Goal: Information Seeking & Learning: Learn about a topic

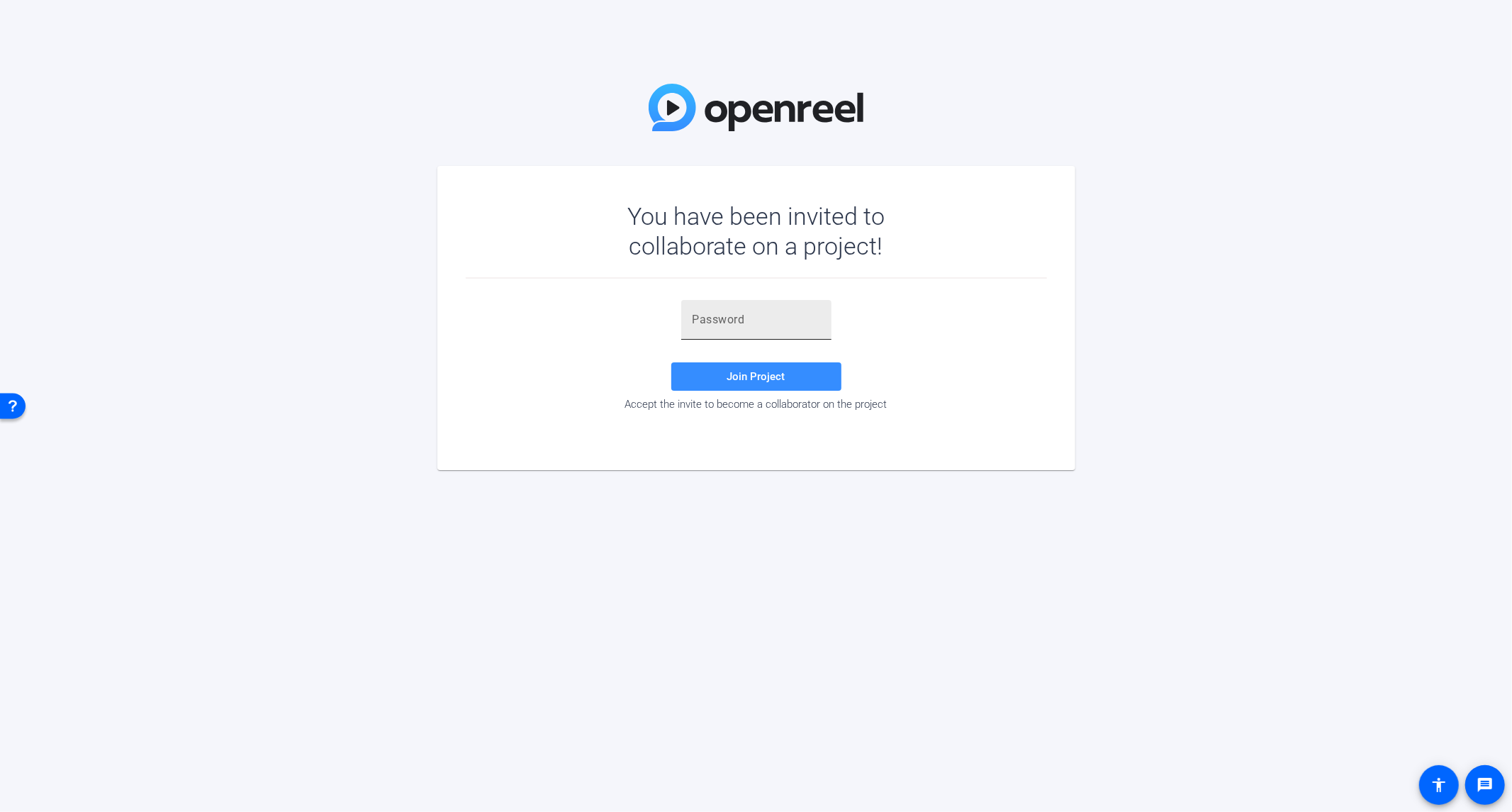
click at [741, 314] on input "text" at bounding box center [756, 320] width 128 height 17
paste input "ybvW{E"
type input "ybvW{E"
click at [726, 378] on span at bounding box center [756, 376] width 170 height 34
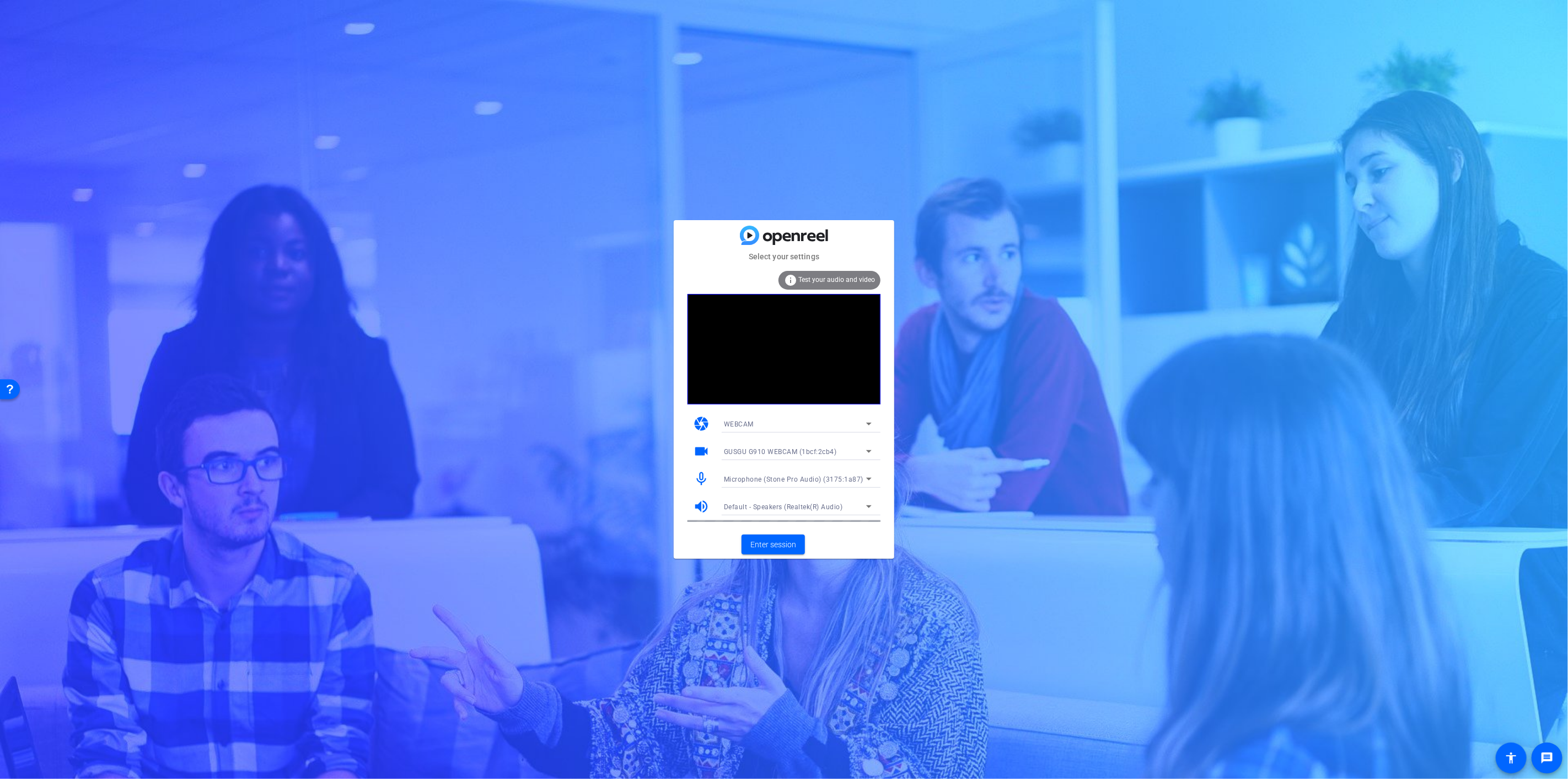
click at [833, 480] on span "Microphone (Stone Pro Audio) (3175:1a87)" at bounding box center [793, 479] width 139 height 8
click at [817, 516] on span "Microphone (GUSGU G910 WEBCAM) (1bcf:2cb4)" at bounding box center [797, 519] width 148 height 13
click at [775, 545] on span "Enter session" at bounding box center [773, 545] width 46 height 12
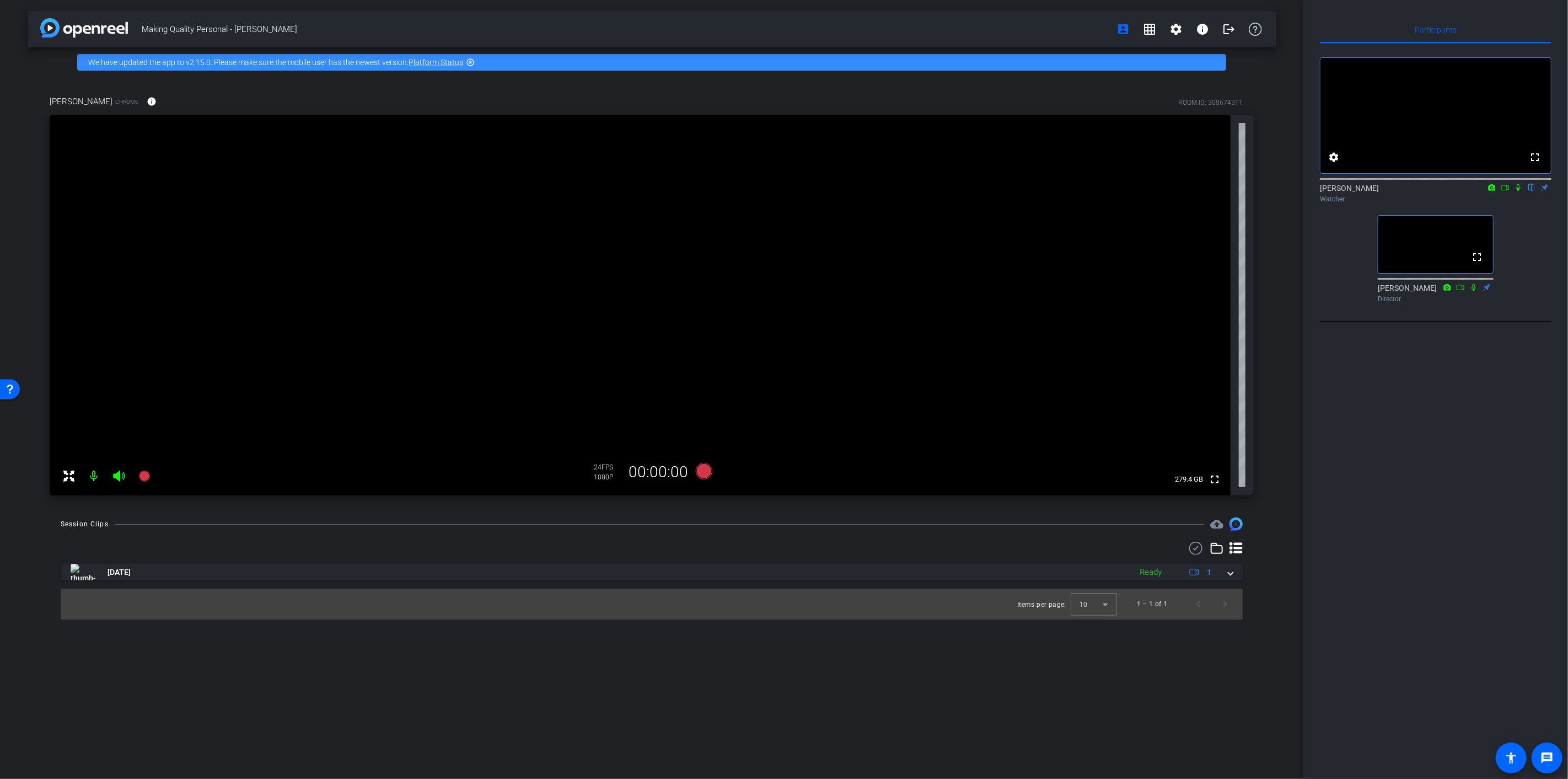
click at [1175, 191] on icon at bounding box center [1518, 188] width 9 height 8
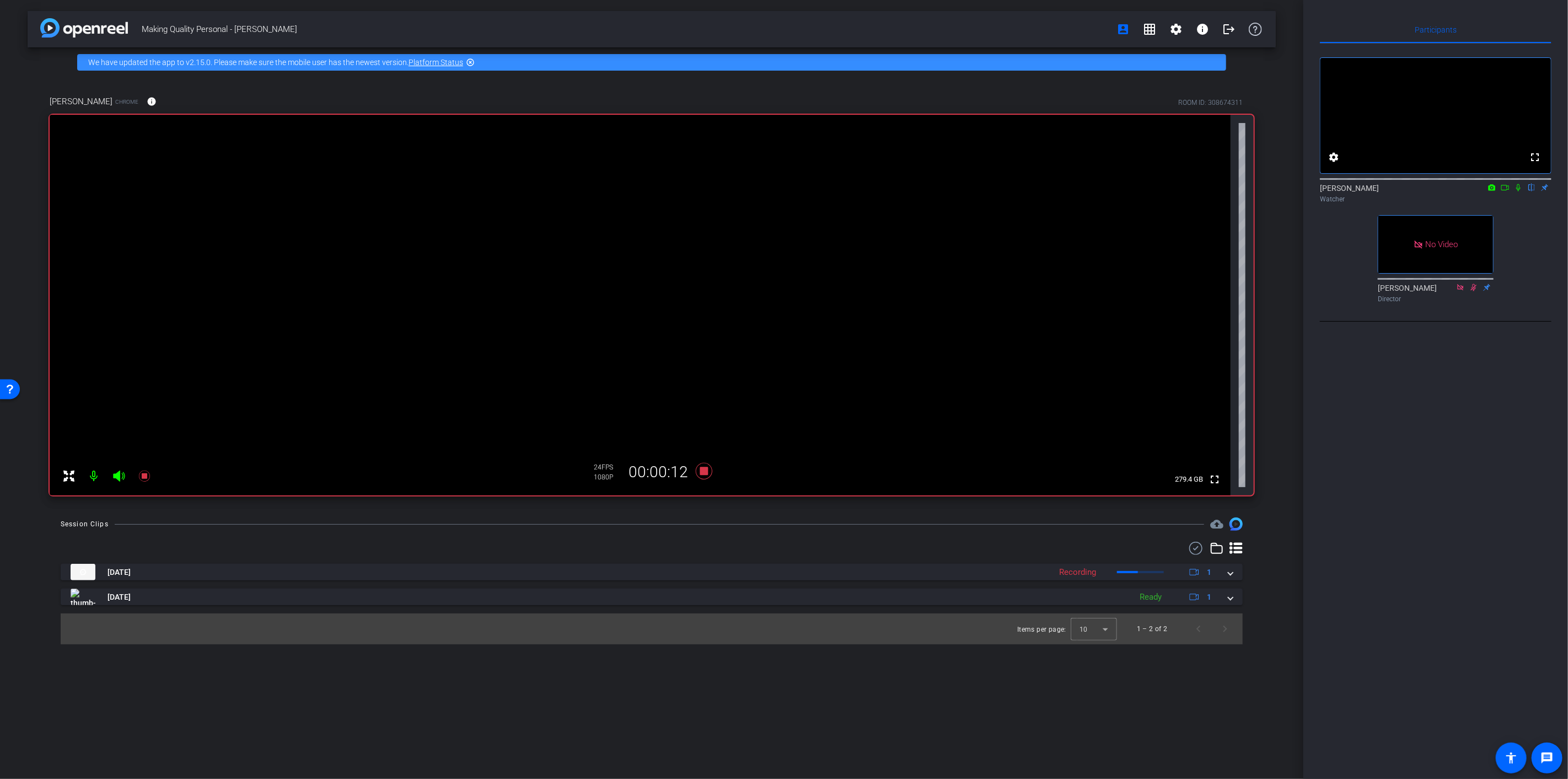
click at [1175, 191] on icon at bounding box center [1518, 188] width 9 height 8
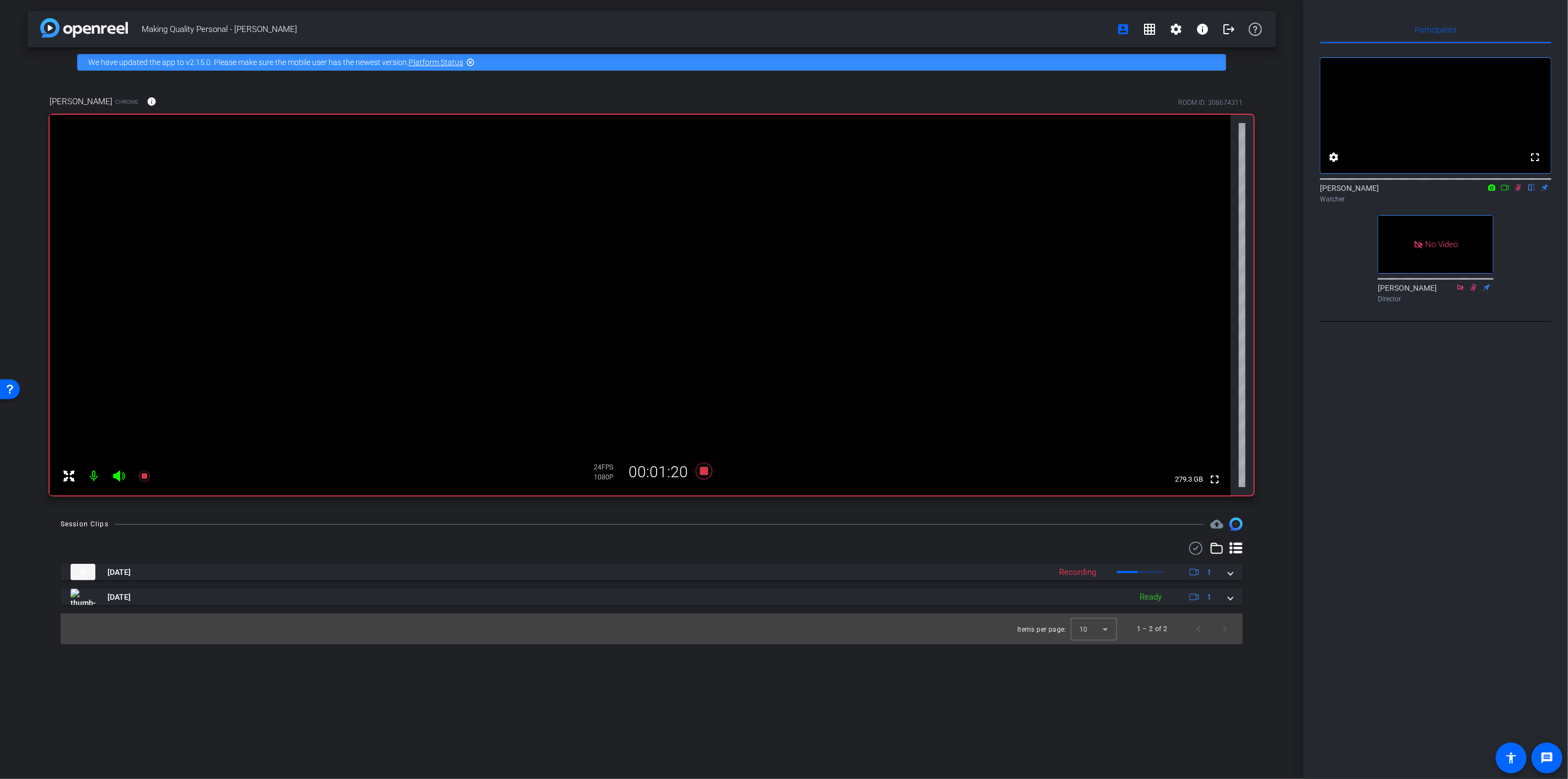
click at [1175, 191] on icon at bounding box center [1519, 188] width 6 height 7
click at [1175, 191] on icon at bounding box center [1518, 188] width 4 height 7
click at [1175, 191] on icon at bounding box center [1518, 188] width 9 height 8
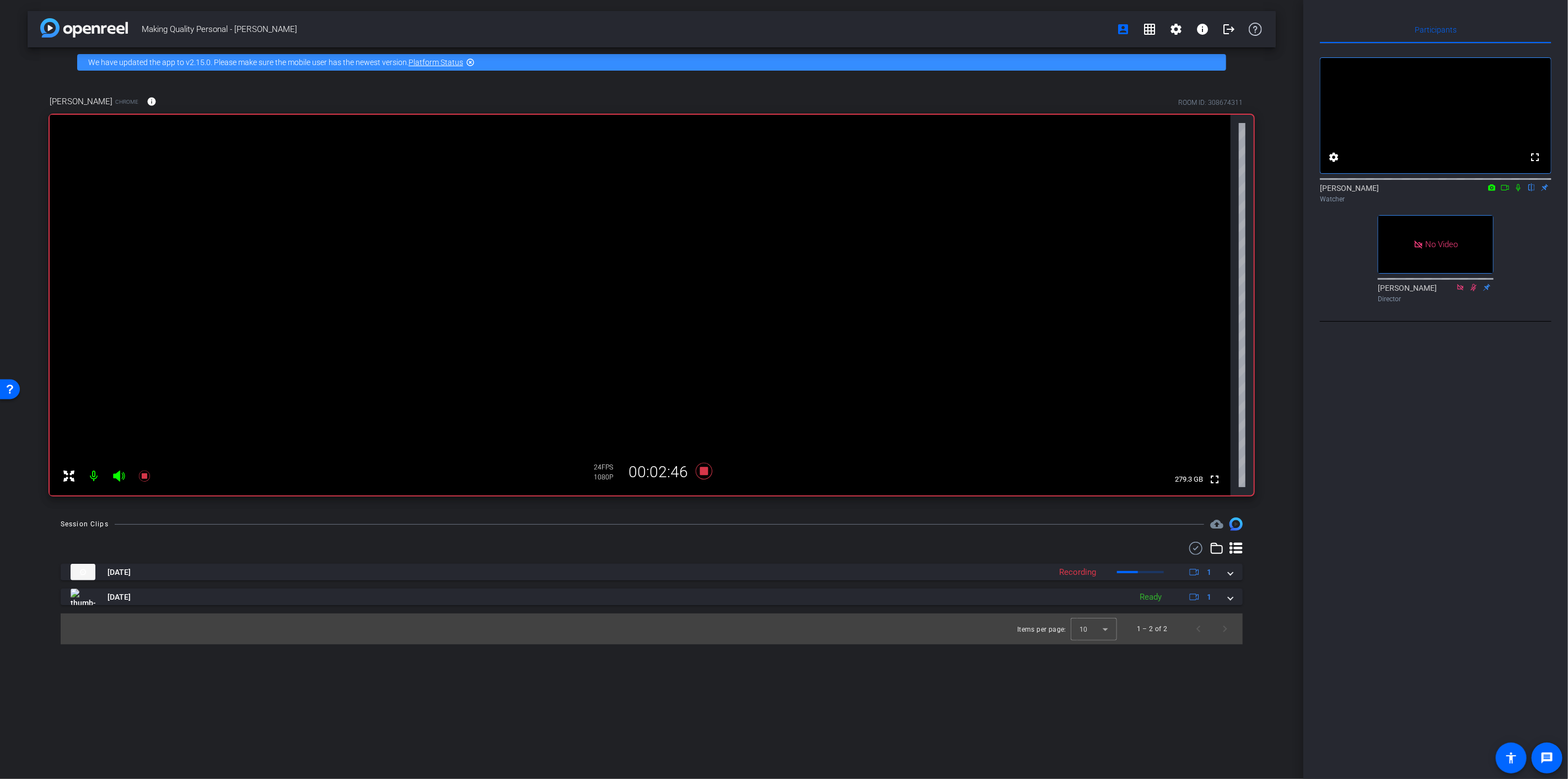
click at [1175, 191] on icon at bounding box center [1518, 188] width 9 height 8
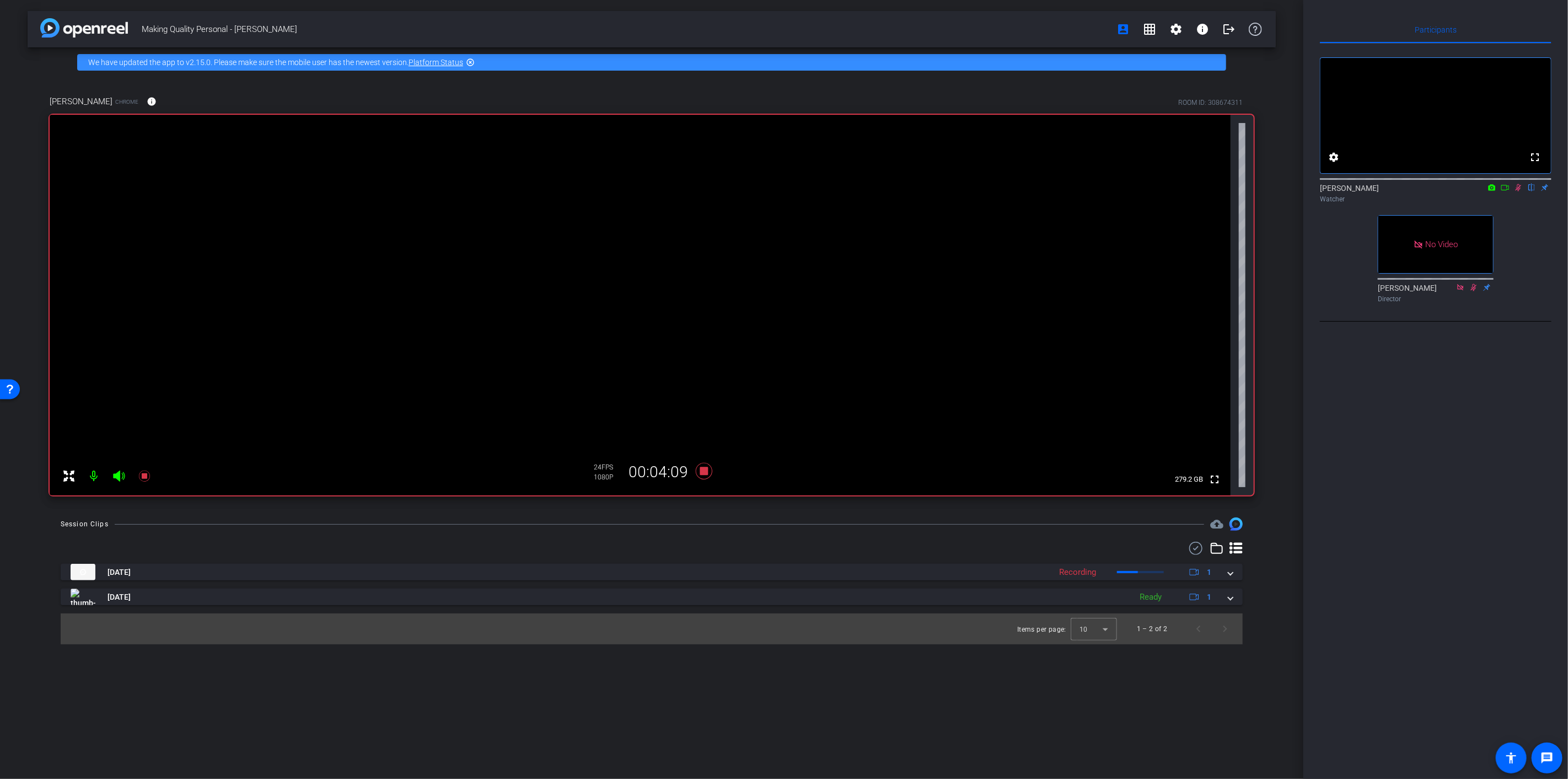
click at [1175, 191] on icon at bounding box center [1518, 188] width 9 height 8
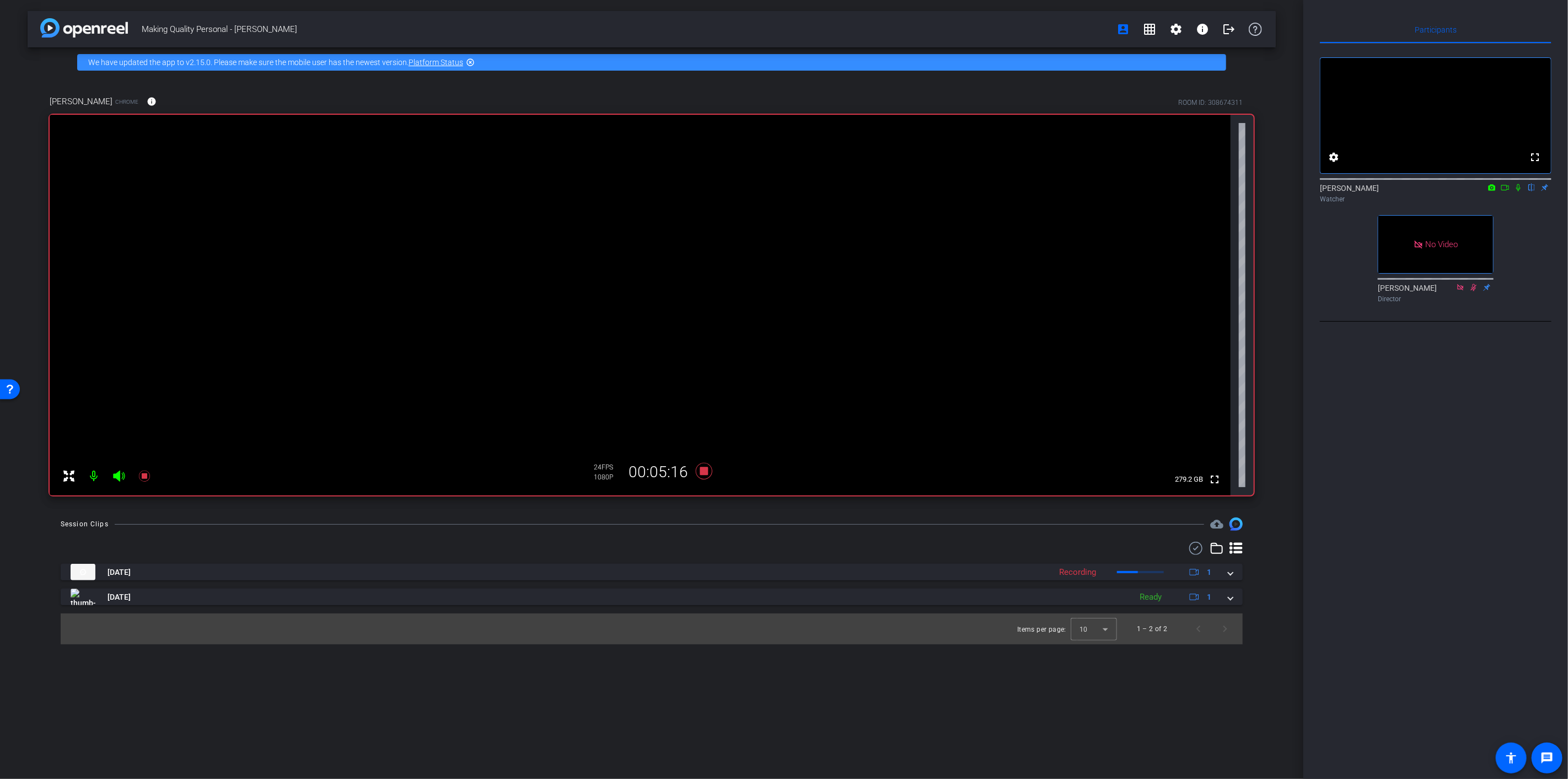
click at [1175, 191] on icon at bounding box center [1518, 188] width 9 height 8
click at [1175, 192] on mat-icon at bounding box center [1519, 188] width 13 height 10
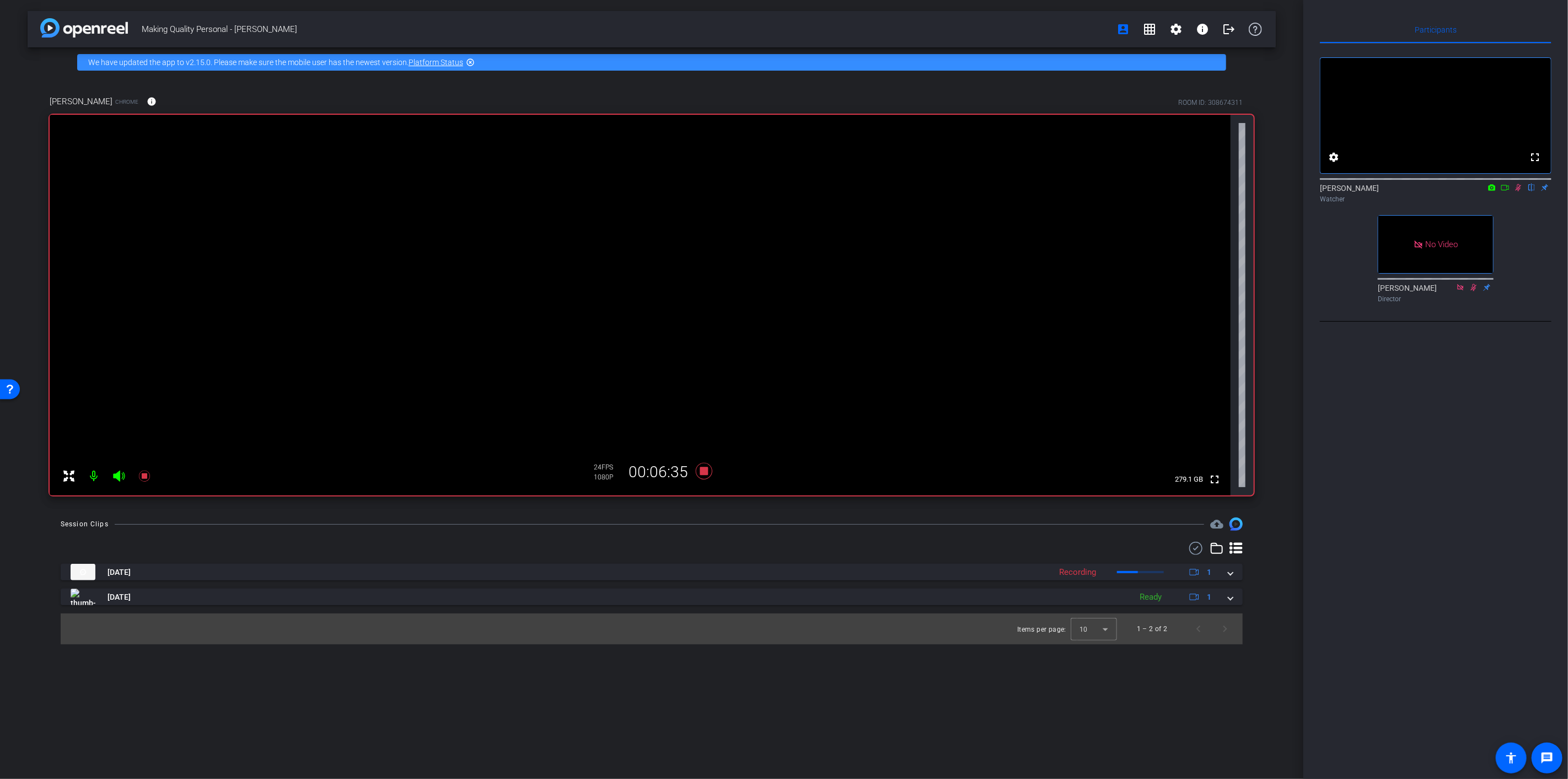
click at [1175, 191] on icon at bounding box center [1518, 188] width 9 height 8
click at [1175, 191] on icon at bounding box center [1518, 188] width 4 height 7
click at [1175, 191] on icon at bounding box center [1519, 188] width 6 height 7
click at [1175, 191] on icon at bounding box center [1518, 188] width 9 height 8
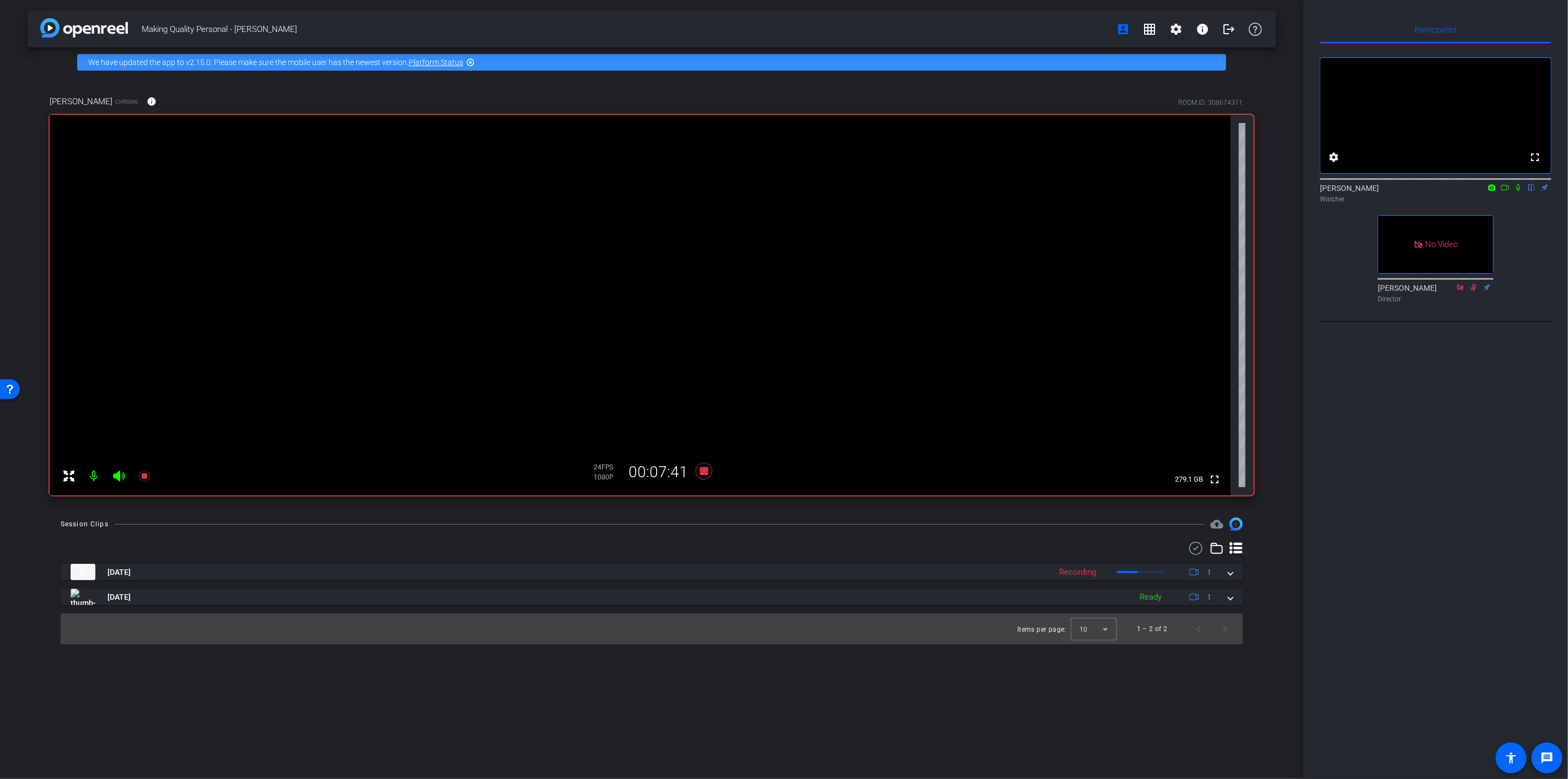
click at [1175, 191] on icon at bounding box center [1518, 188] width 9 height 8
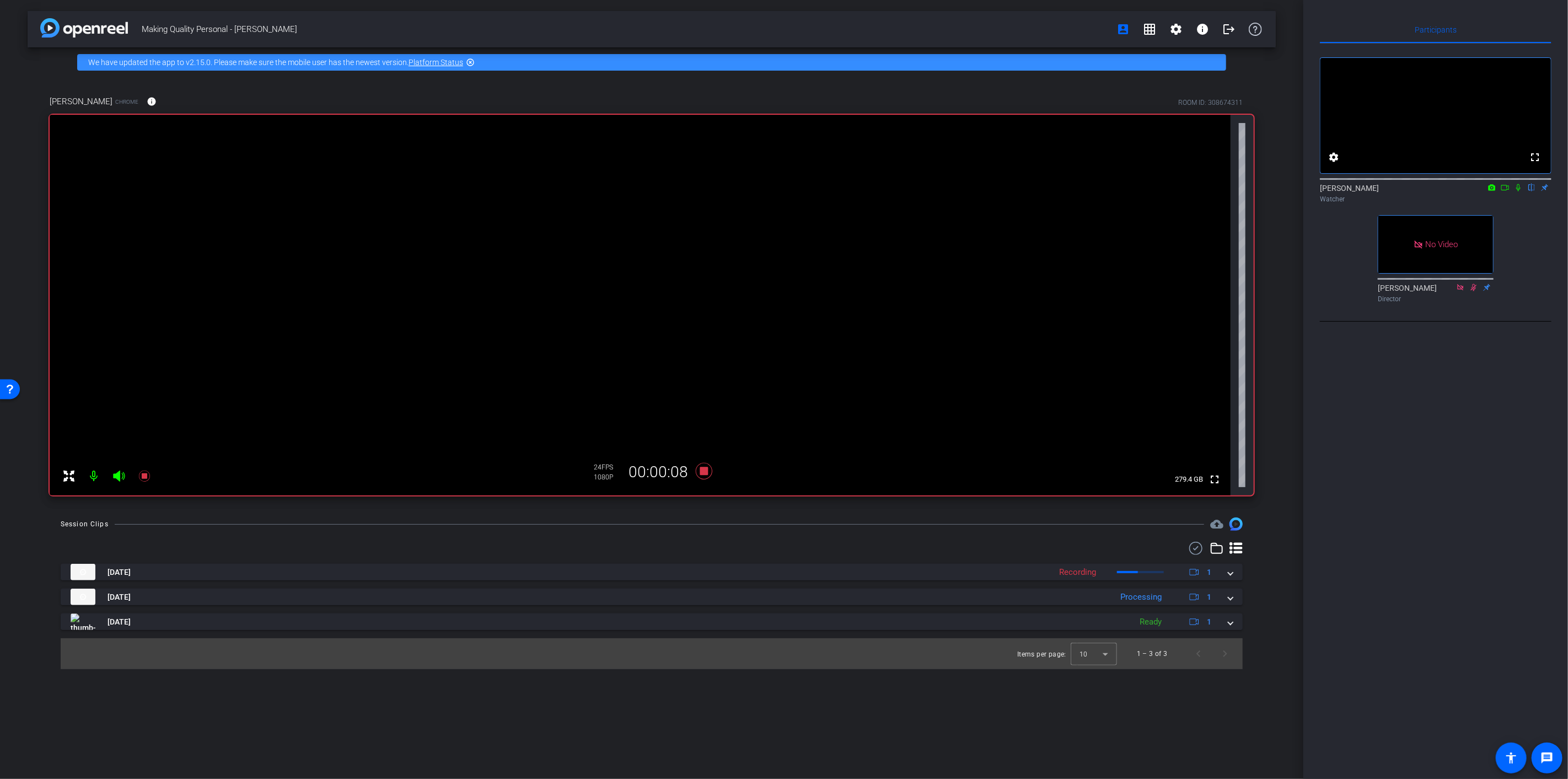
click at [1175, 191] on icon at bounding box center [1518, 188] width 4 height 7
click at [1175, 191] on icon at bounding box center [1518, 188] width 9 height 8
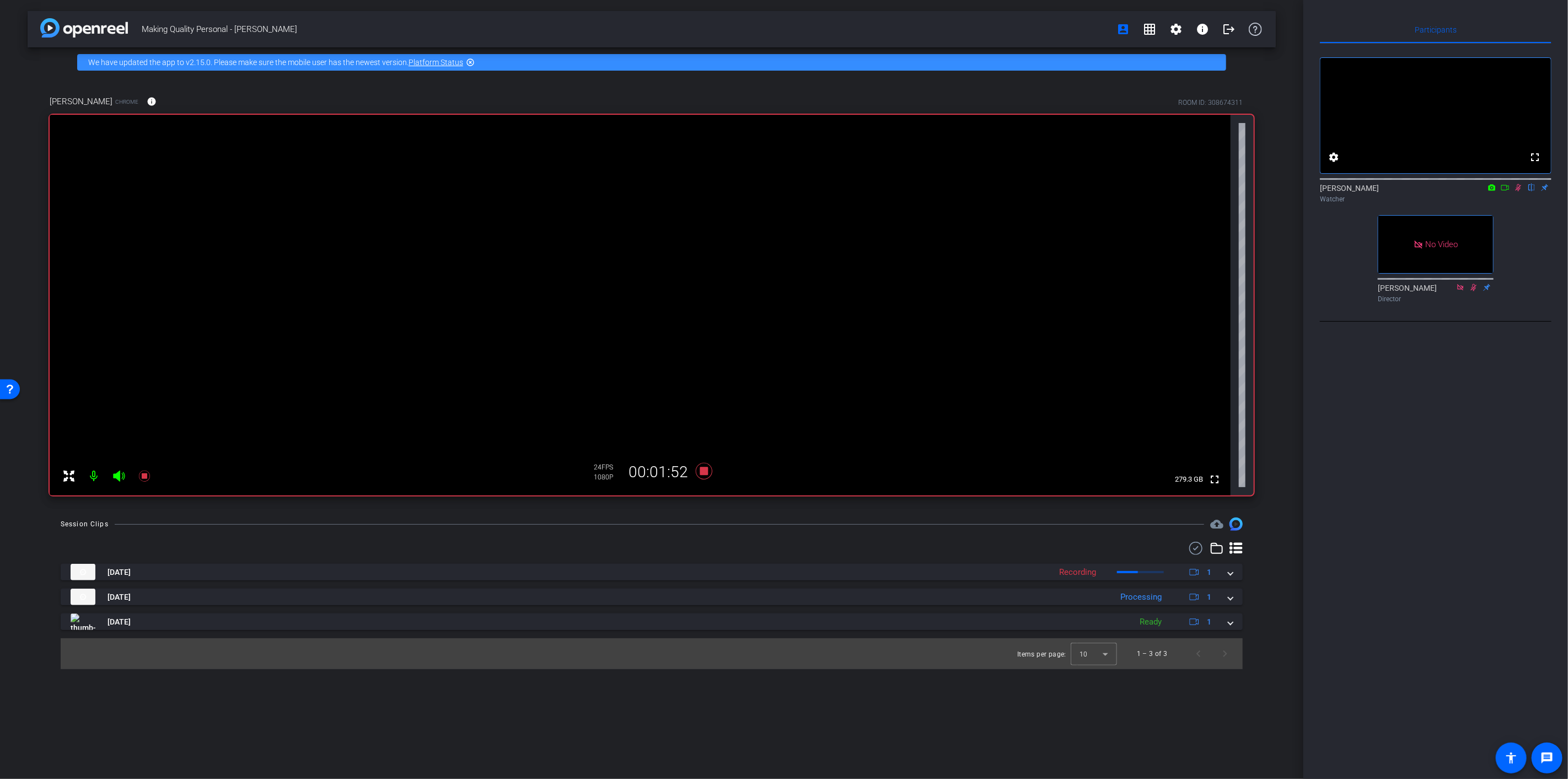
click at [1175, 191] on icon at bounding box center [1519, 188] width 6 height 7
click at [1175, 191] on icon at bounding box center [1518, 188] width 9 height 8
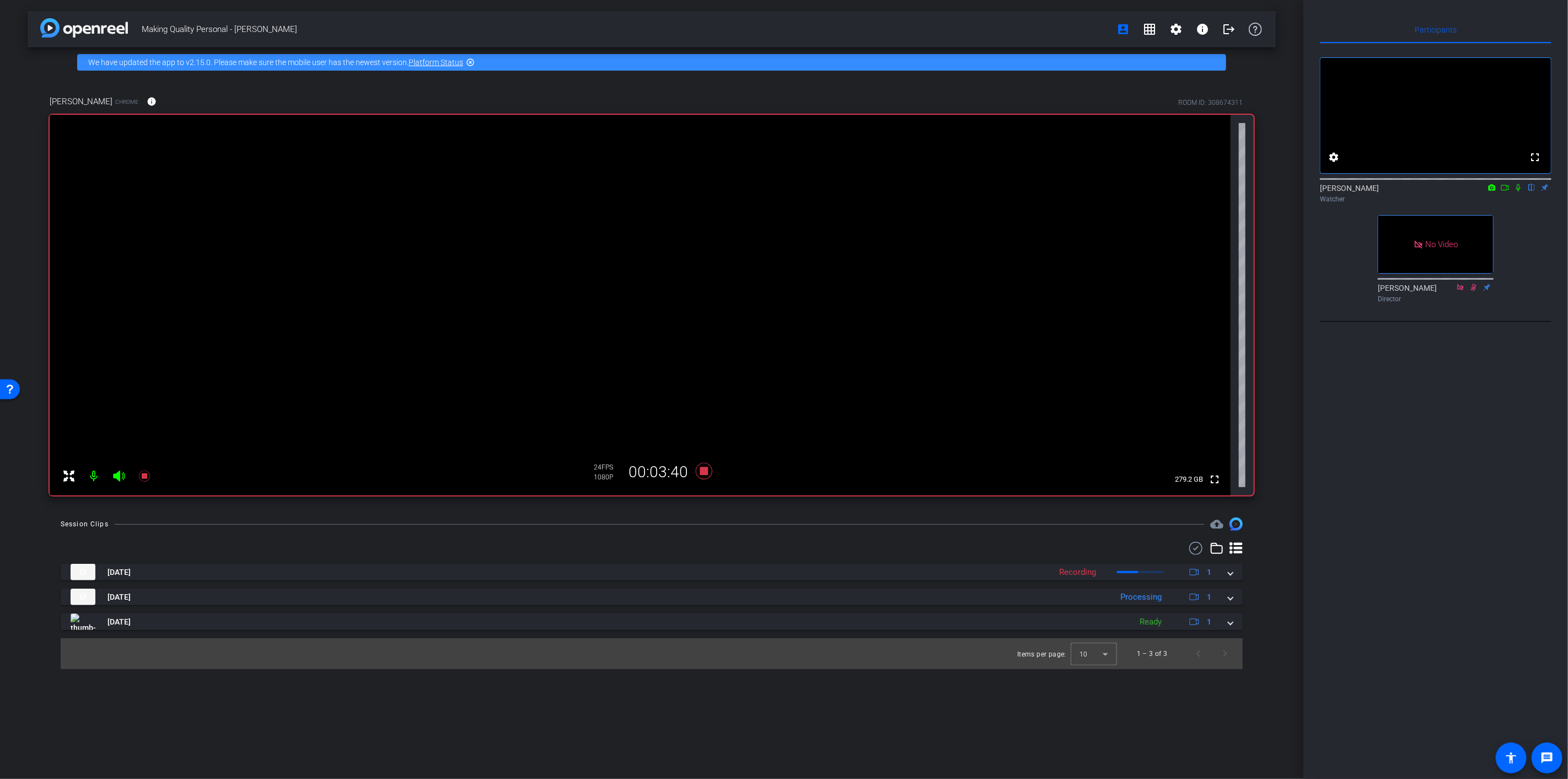
click at [1175, 191] on icon at bounding box center [1518, 188] width 4 height 7
click at [1175, 191] on icon at bounding box center [1519, 188] width 6 height 7
click at [1175, 191] on icon at bounding box center [1518, 188] width 9 height 8
click at [1175, 191] on icon at bounding box center [1519, 188] width 6 height 7
click at [1175, 191] on icon at bounding box center [1518, 188] width 9 height 8
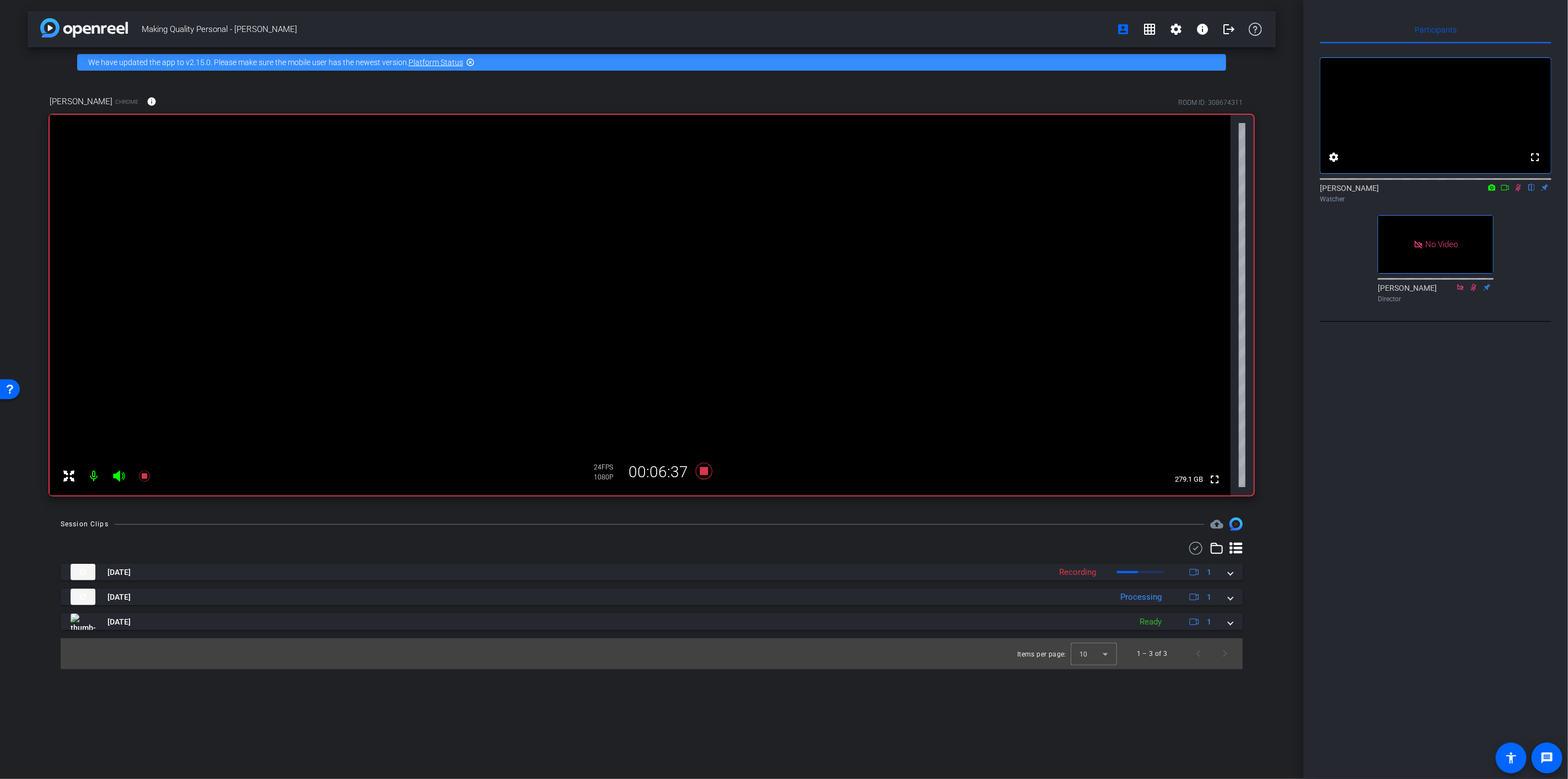
click at [1175, 191] on icon at bounding box center [1519, 188] width 6 height 7
click at [1175, 191] on icon at bounding box center [1518, 188] width 9 height 8
click at [1175, 191] on icon at bounding box center [1519, 188] width 6 height 7
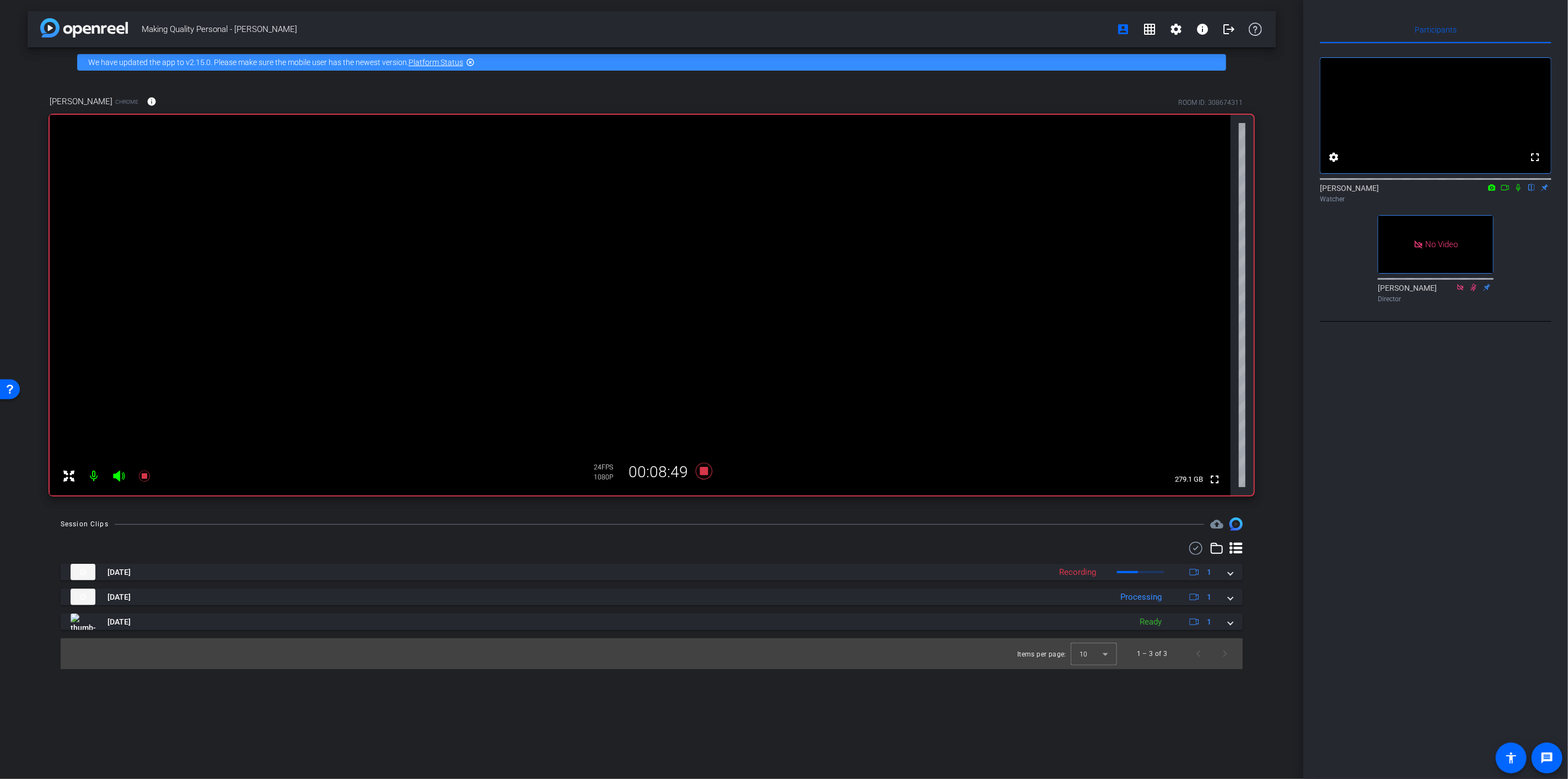
click at [1175, 191] on icon at bounding box center [1518, 188] width 4 height 7
click at [1175, 191] on icon at bounding box center [1518, 188] width 9 height 8
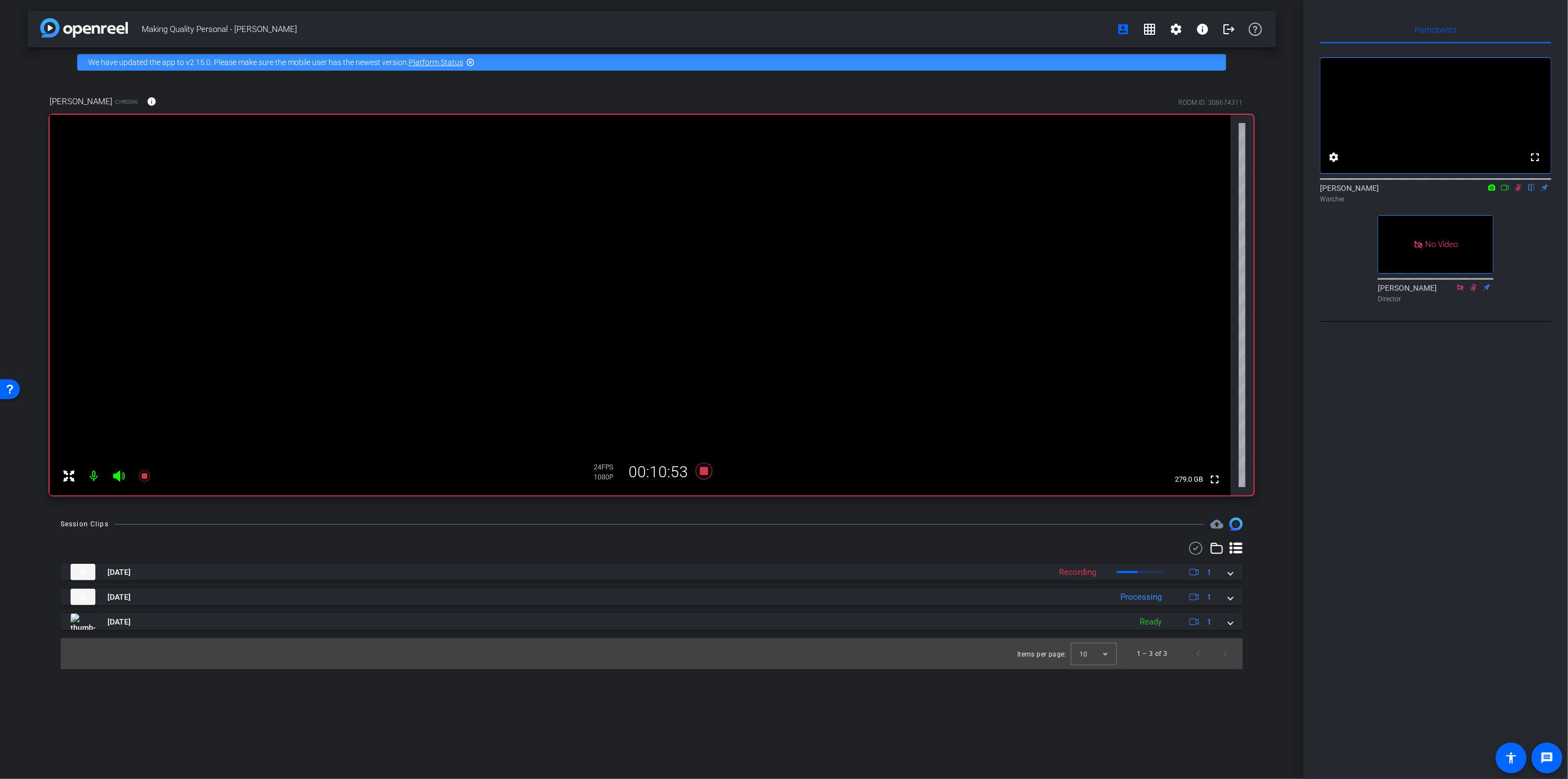
click at [1175, 191] on icon at bounding box center [1518, 188] width 9 height 8
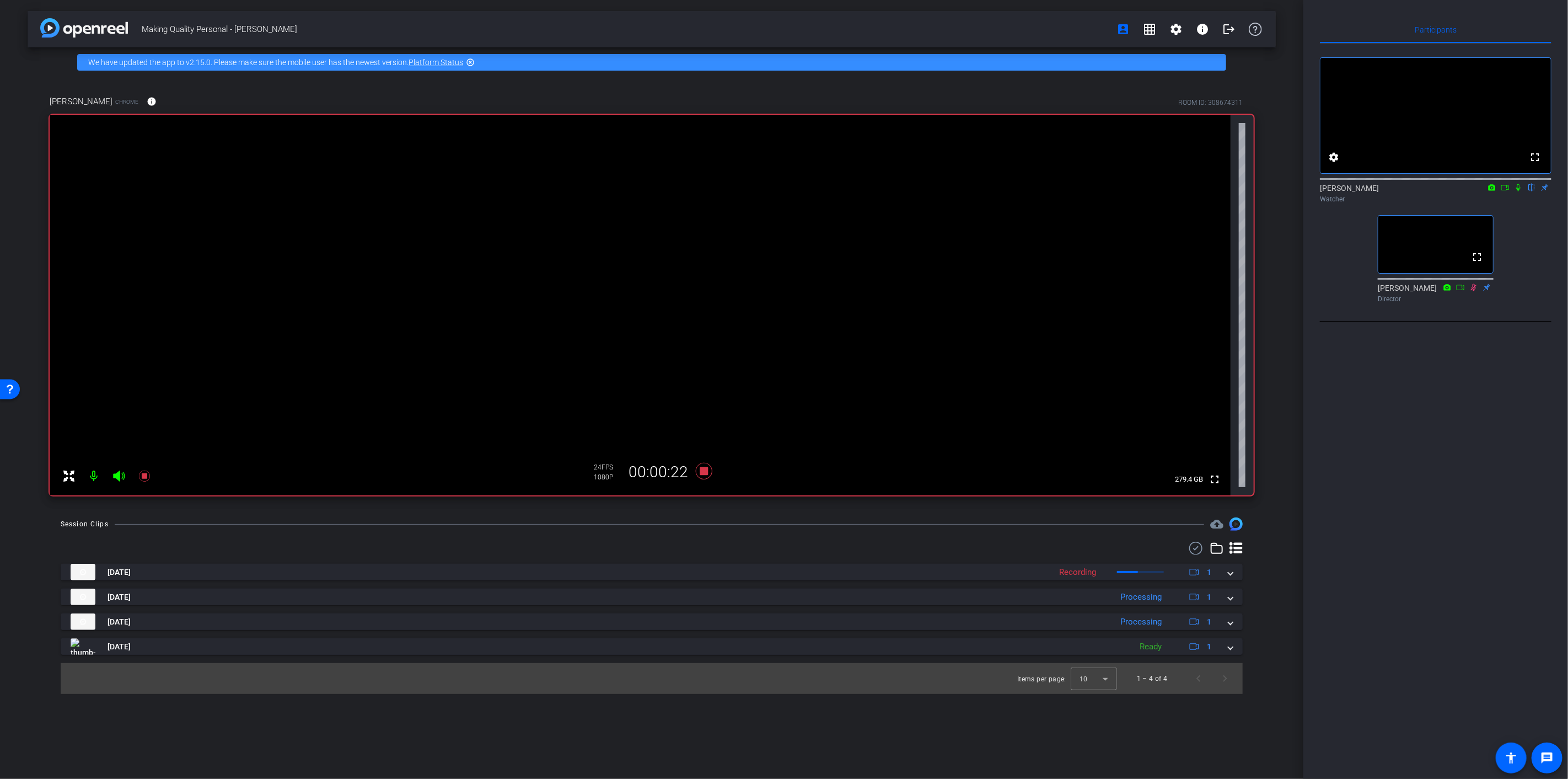
click at [1175, 191] on icon at bounding box center [1518, 188] width 9 height 8
click at [1175, 191] on icon at bounding box center [1518, 188] width 4 height 7
click at [1175, 191] on icon at bounding box center [1519, 188] width 6 height 7
click at [1175, 191] on icon at bounding box center [1518, 188] width 9 height 8
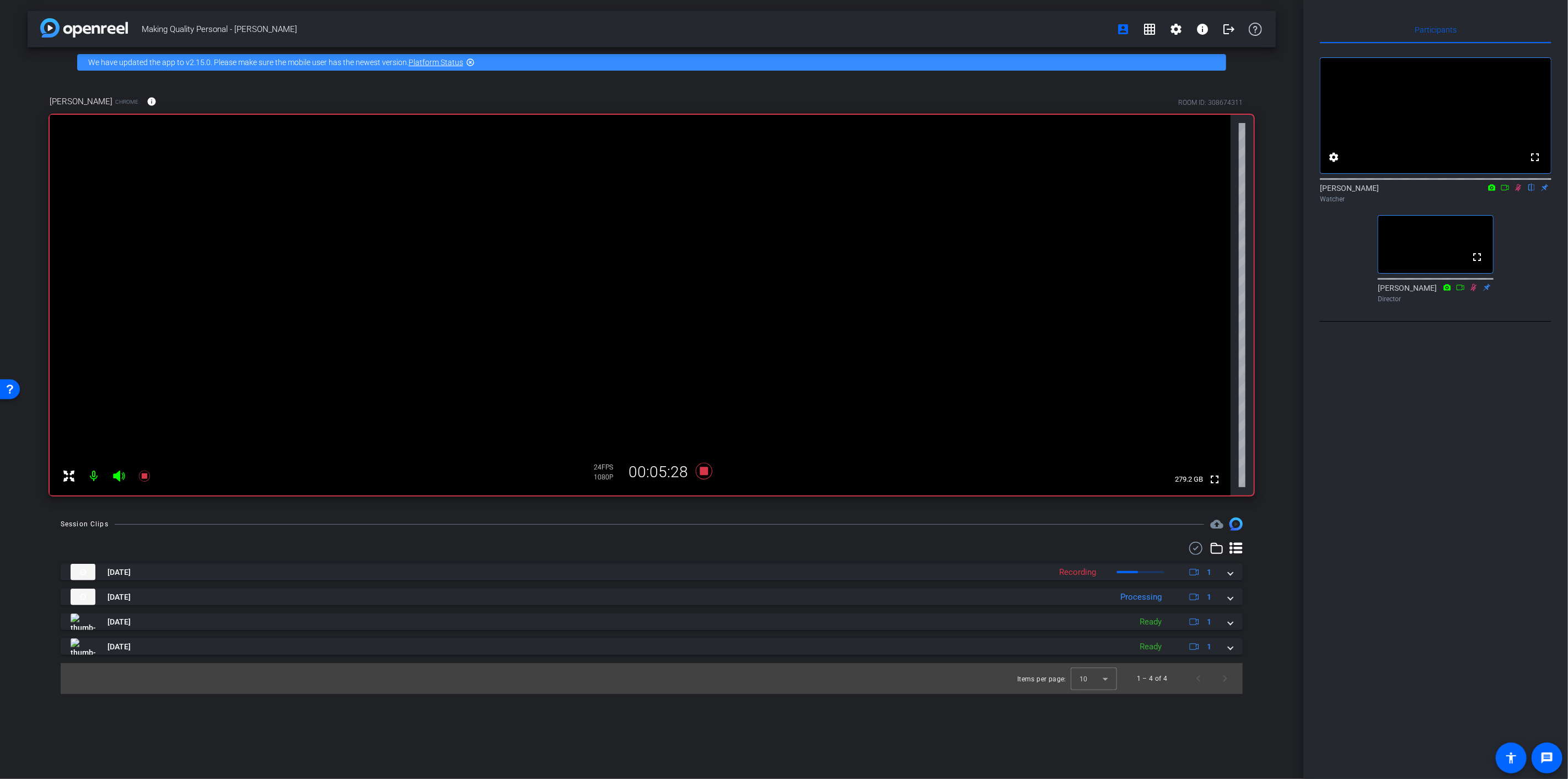
click at [1175, 191] on icon at bounding box center [1518, 188] width 9 height 8
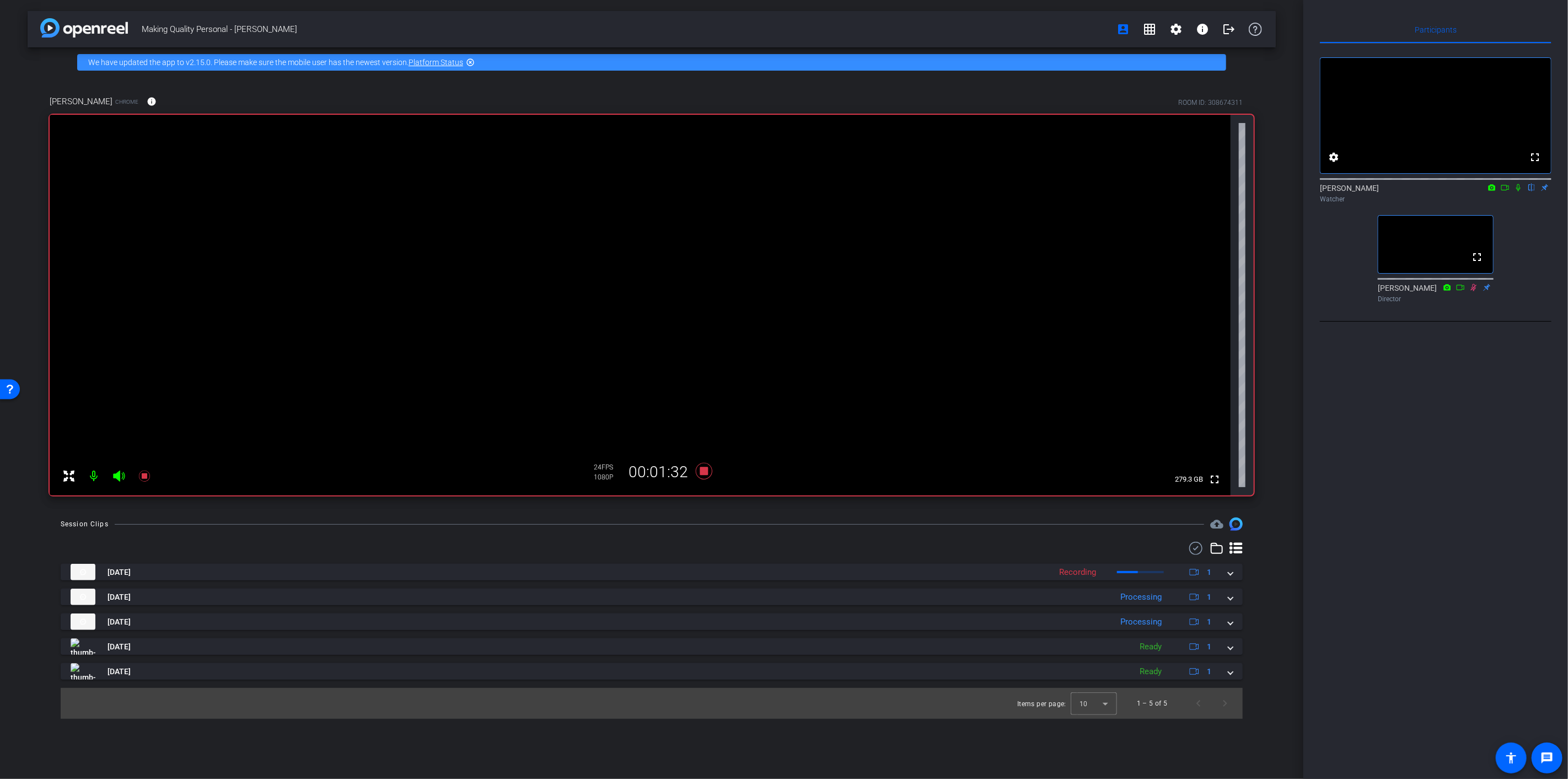
click at [1175, 191] on icon at bounding box center [1518, 188] width 9 height 8
click at [1175, 191] on icon at bounding box center [1519, 188] width 6 height 7
click at [1175, 191] on icon at bounding box center [1518, 188] width 9 height 8
click at [1175, 191] on icon at bounding box center [1519, 188] width 6 height 7
click at [1175, 191] on icon at bounding box center [1518, 188] width 9 height 8
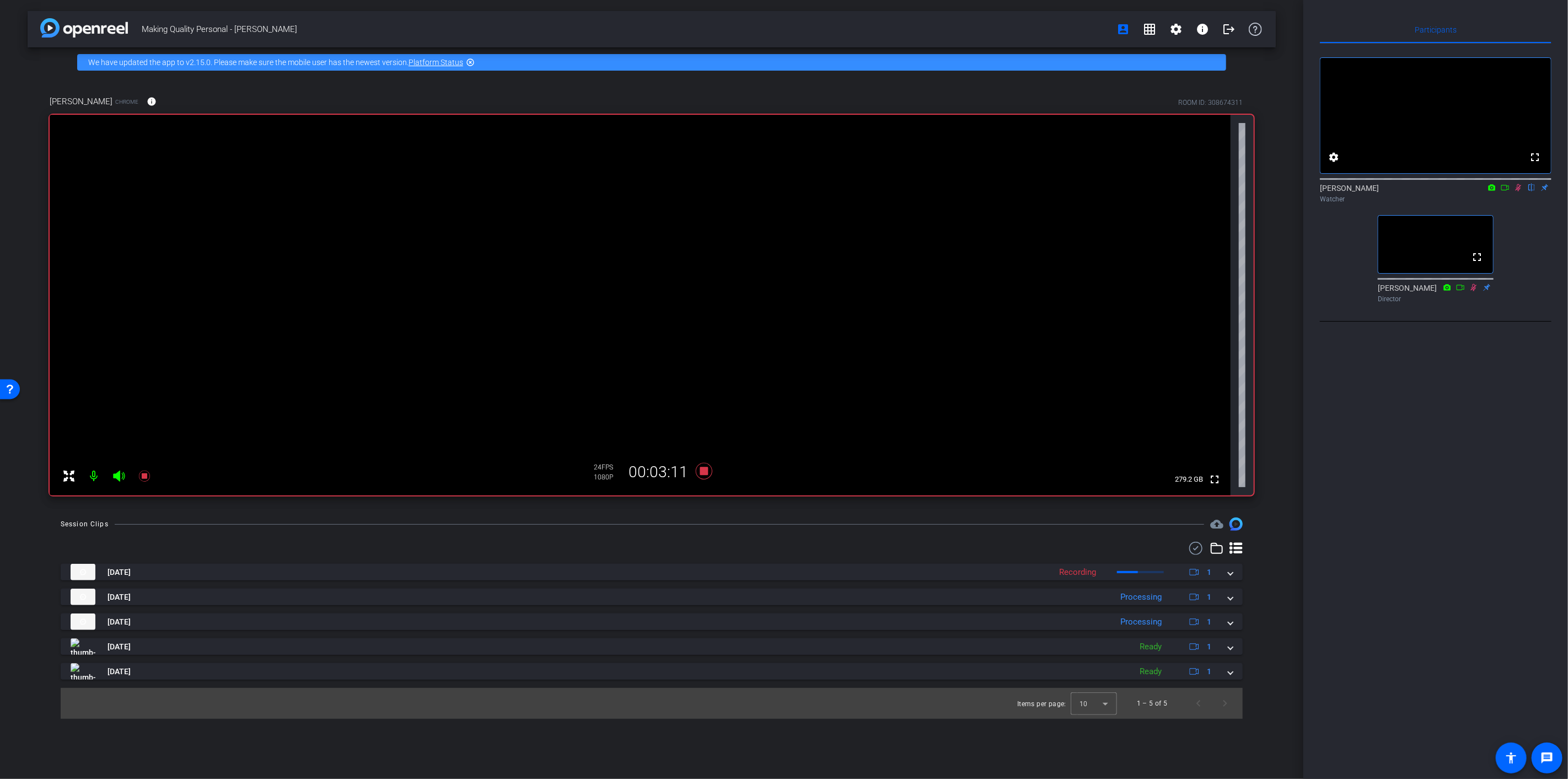
click at [1175, 191] on icon at bounding box center [1518, 188] width 9 height 8
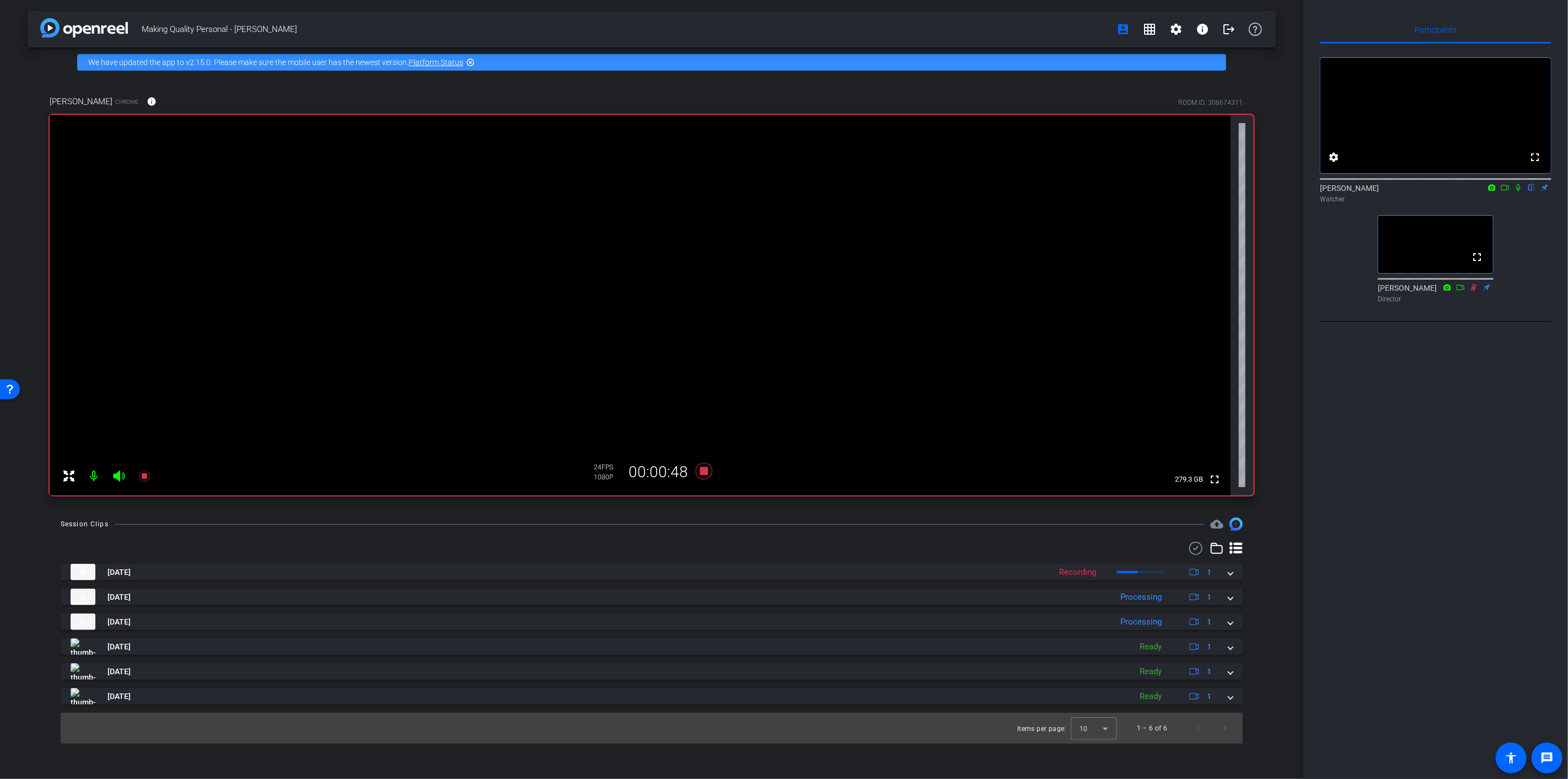
click at [1175, 191] on icon at bounding box center [1518, 188] width 9 height 8
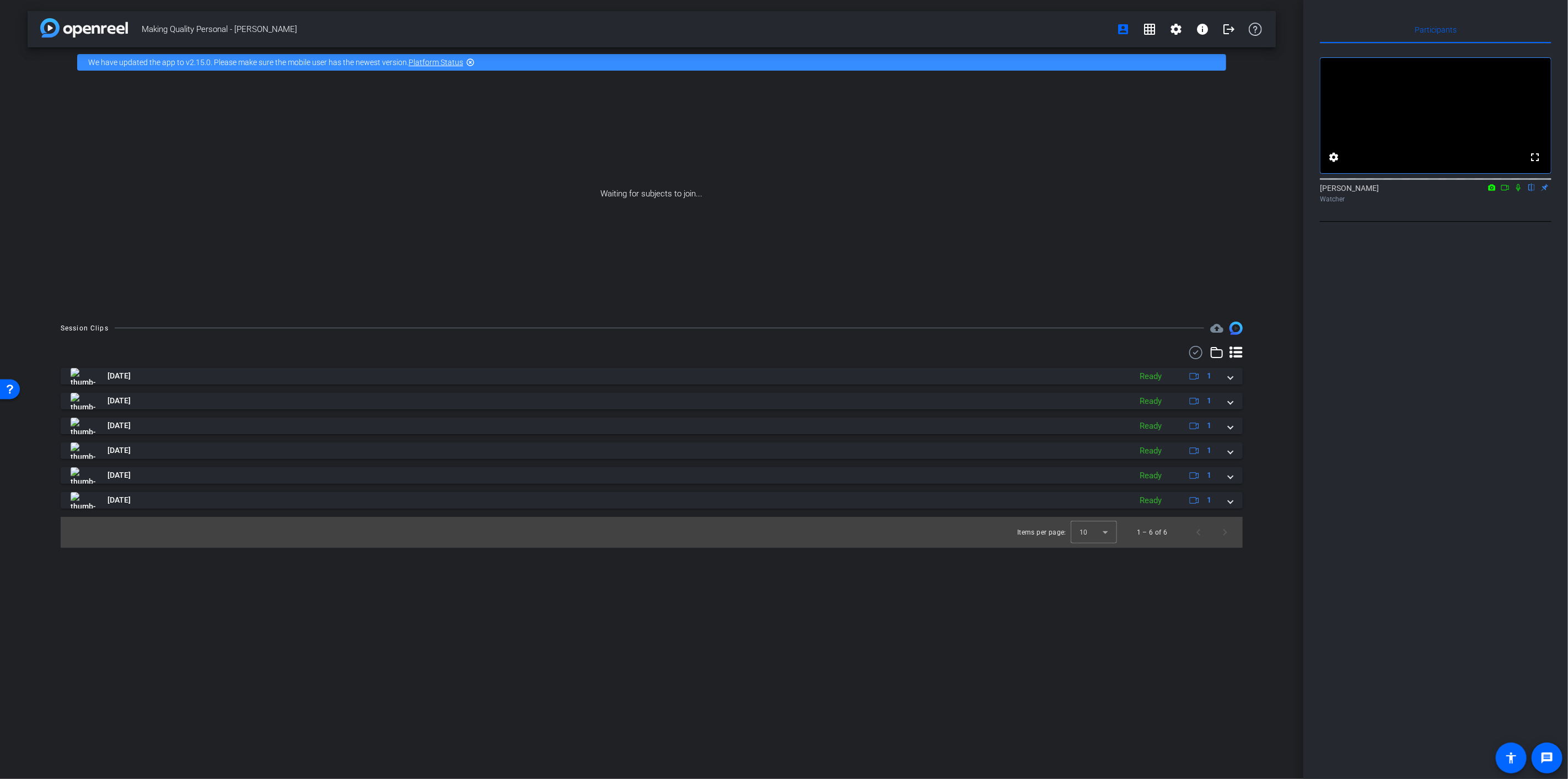
click at [1175, 271] on div "Participants fullscreen settings Amber Goettlich flip Watcher Select Source Tel…" at bounding box center [1435, 389] width 265 height 779
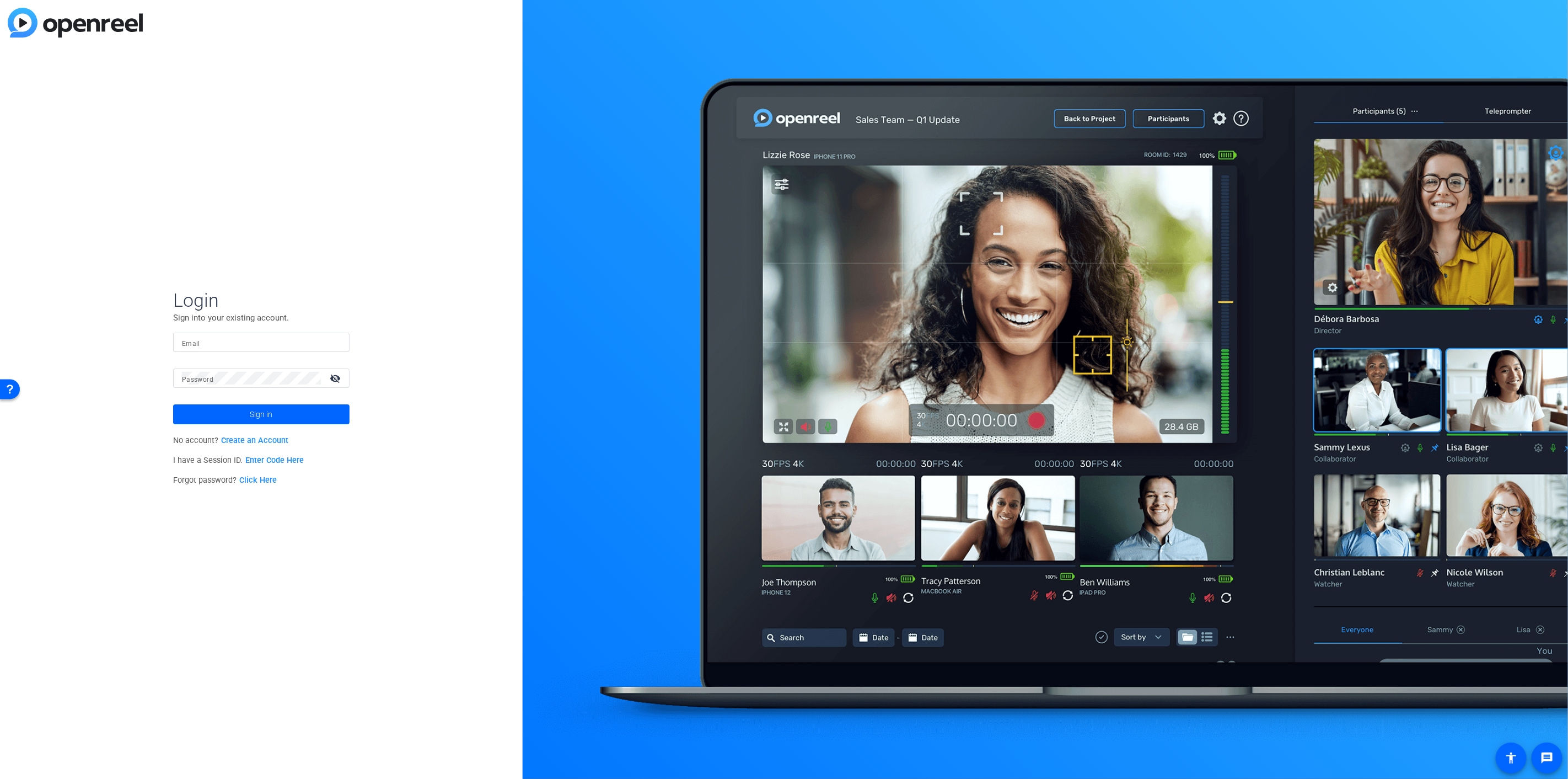
click at [289, 334] on div at bounding box center [261, 342] width 159 height 19
click at [283, 345] on input "Email" at bounding box center [261, 343] width 159 height 13
type input "amber.goettlich@thermofisher.com"
click at [246, 411] on span at bounding box center [261, 414] width 177 height 26
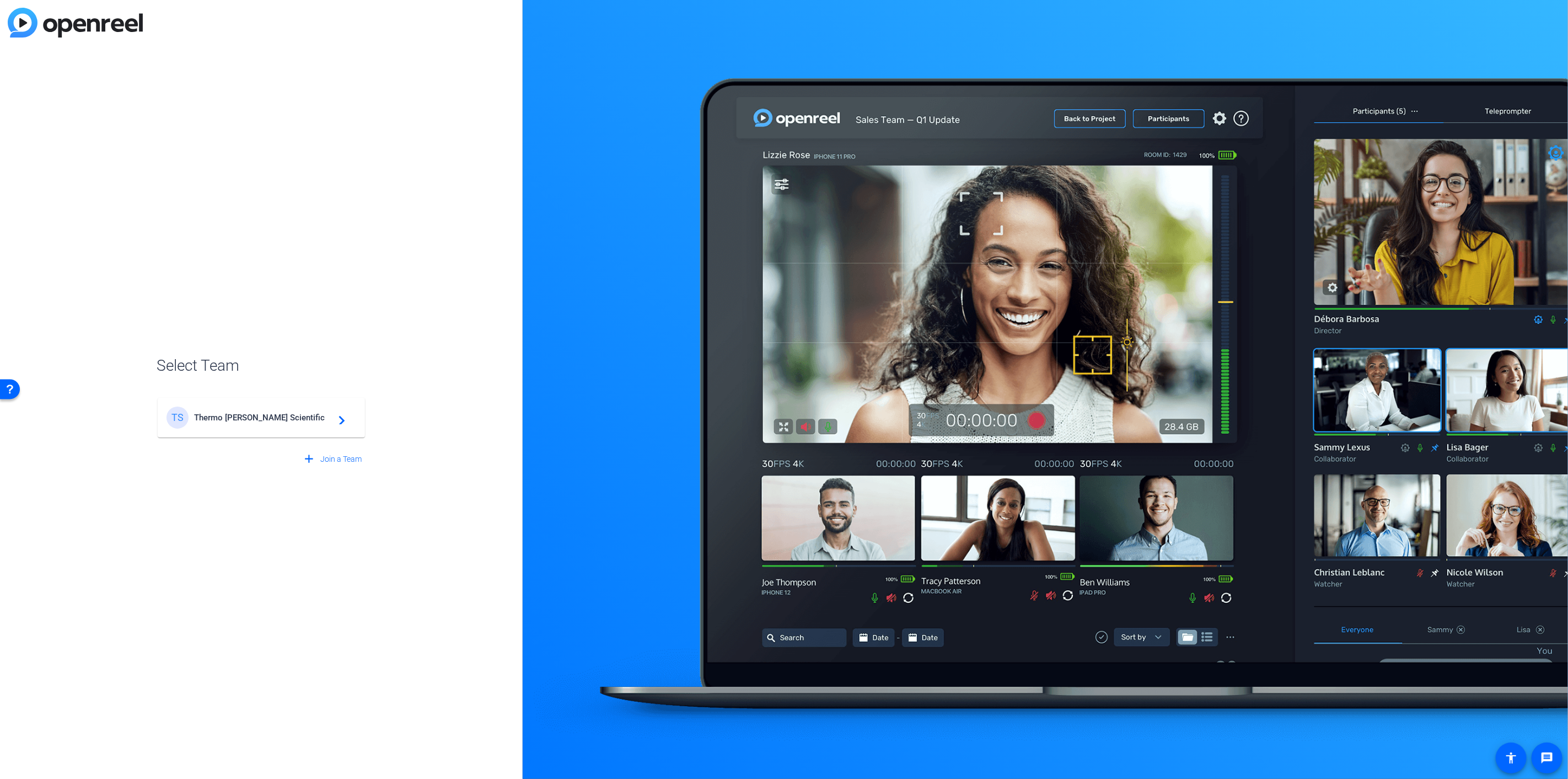
click at [254, 413] on span "Thermo Fisher Scientific" at bounding box center [263, 418] width 138 height 10
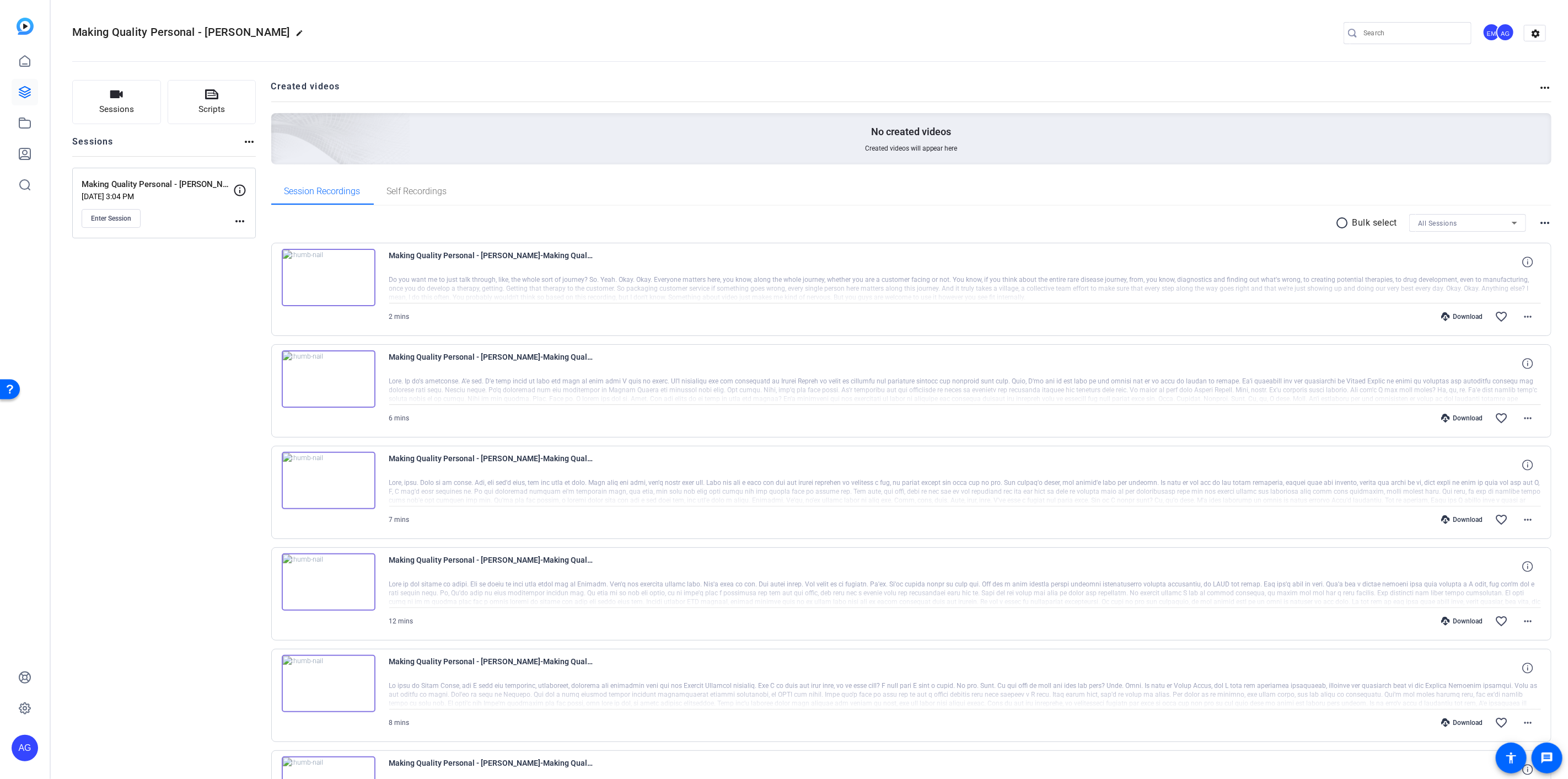
click at [323, 277] on img at bounding box center [329, 278] width 94 height 57
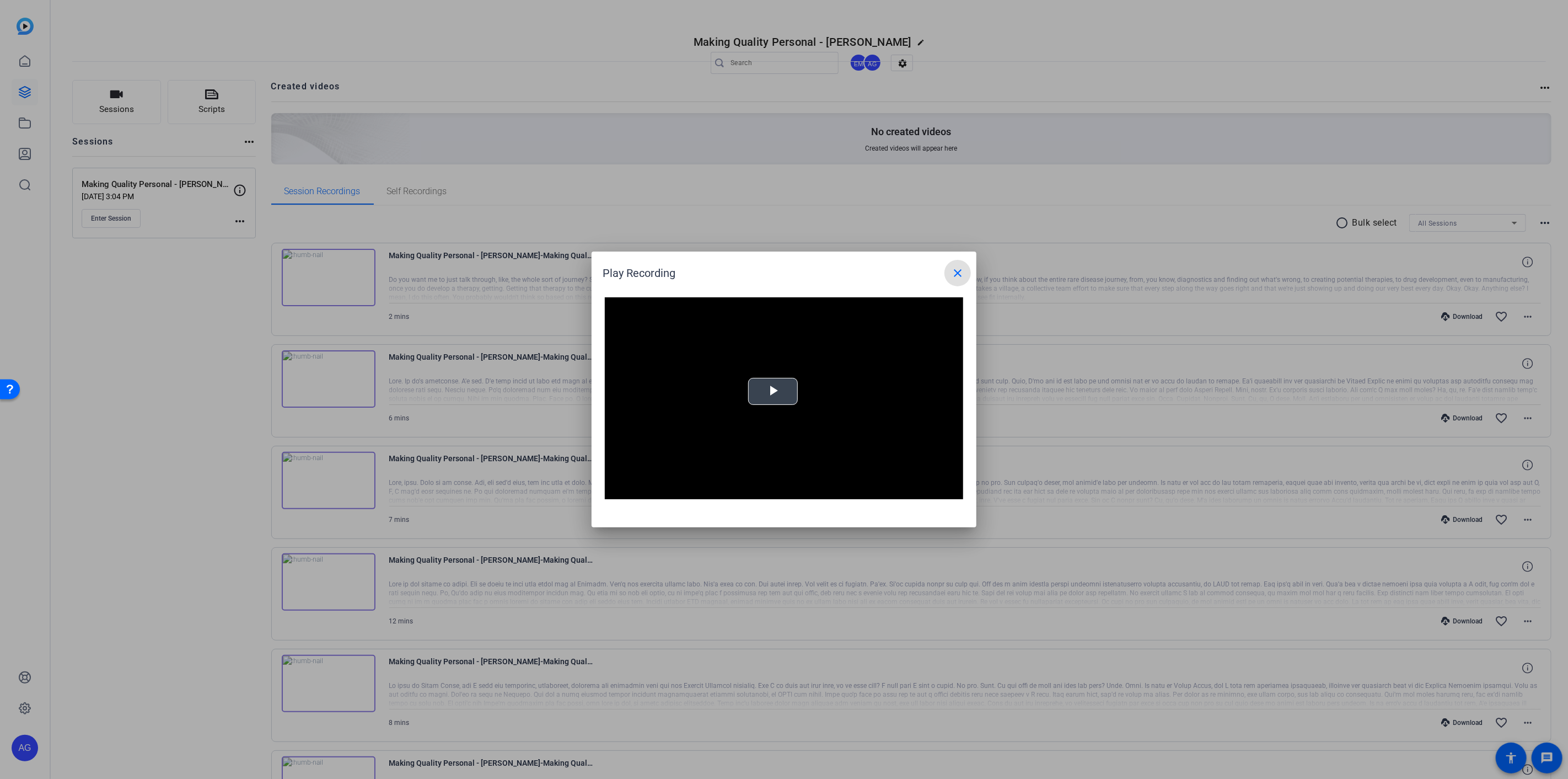
click at [773, 392] on span "Video Player" at bounding box center [773, 392] width 0 height 0
click at [691, 489] on div "0:21" at bounding box center [691, 490] width 1 height 3
click at [706, 490] on div "Loaded : 100.00% 0:28 0:22" at bounding box center [771, 490] width 234 height 3
click at [752, 490] on div "Loaded : 100.00% 0:54 0:31" at bounding box center [771, 490] width 234 height 3
click at [613, 491] on span "Video Player" at bounding box center [616, 491] width 22 height 0
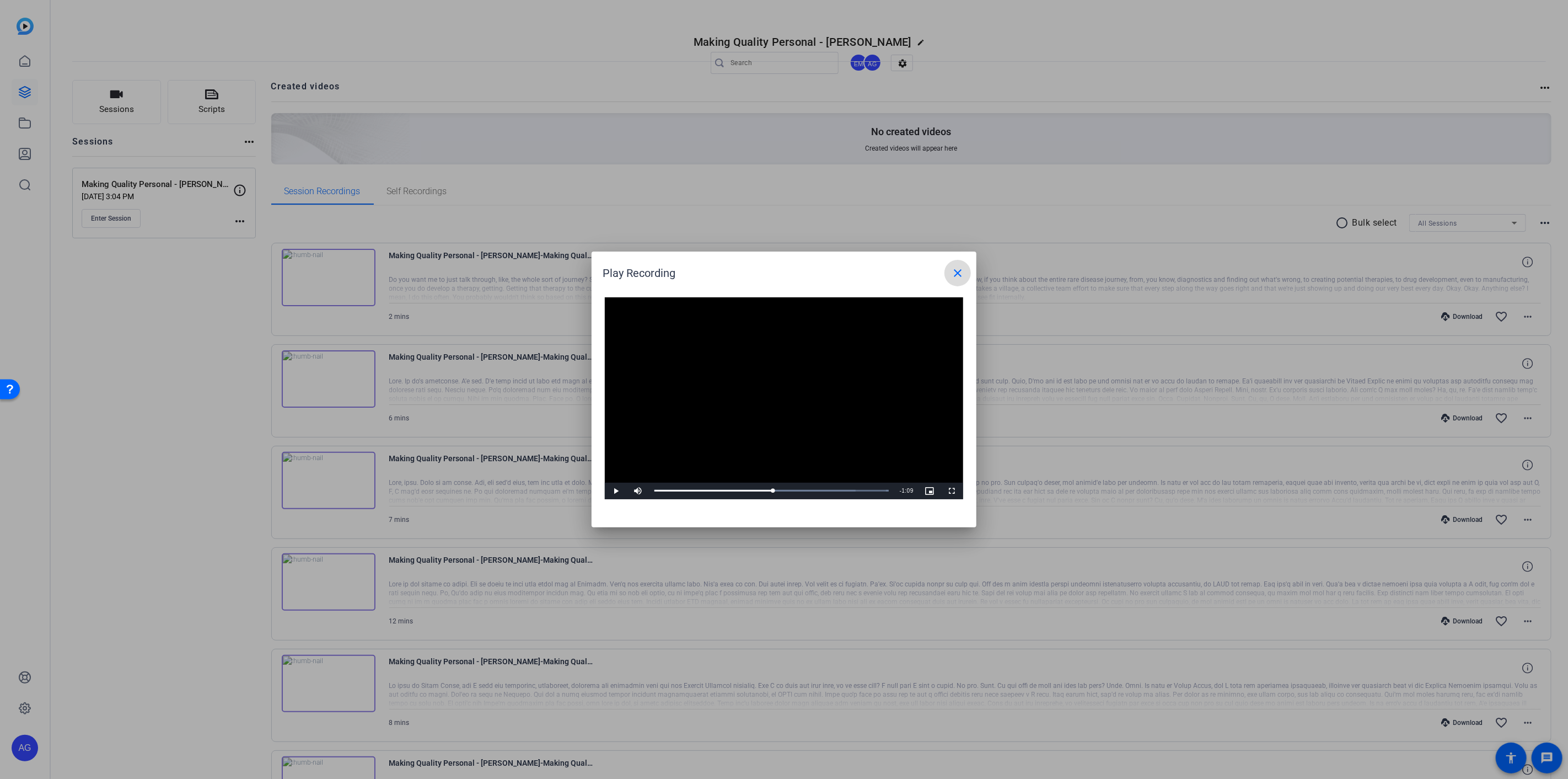
click at [955, 273] on mat-icon "close" at bounding box center [957, 273] width 13 height 13
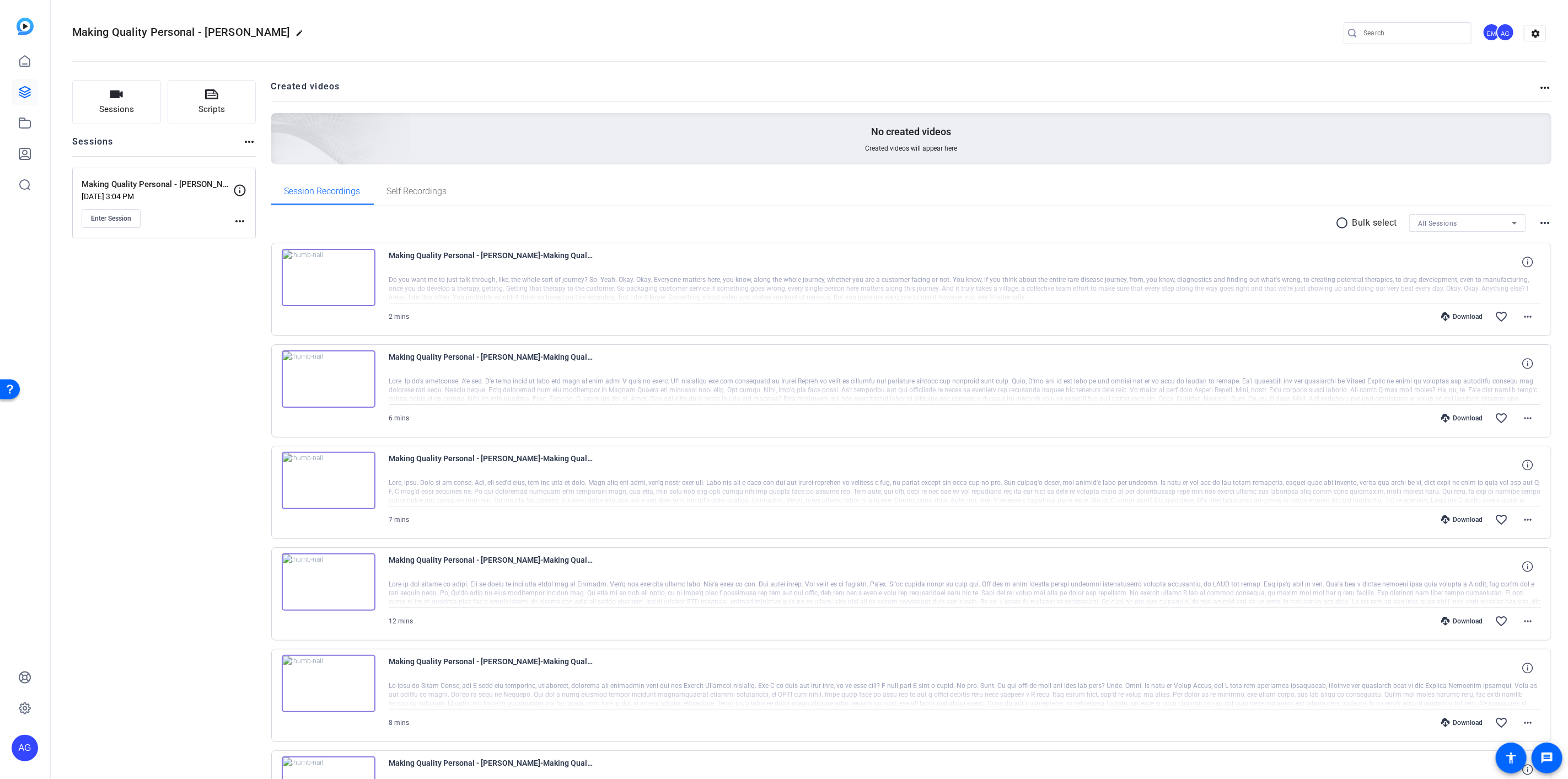
click at [327, 277] on img at bounding box center [329, 278] width 94 height 57
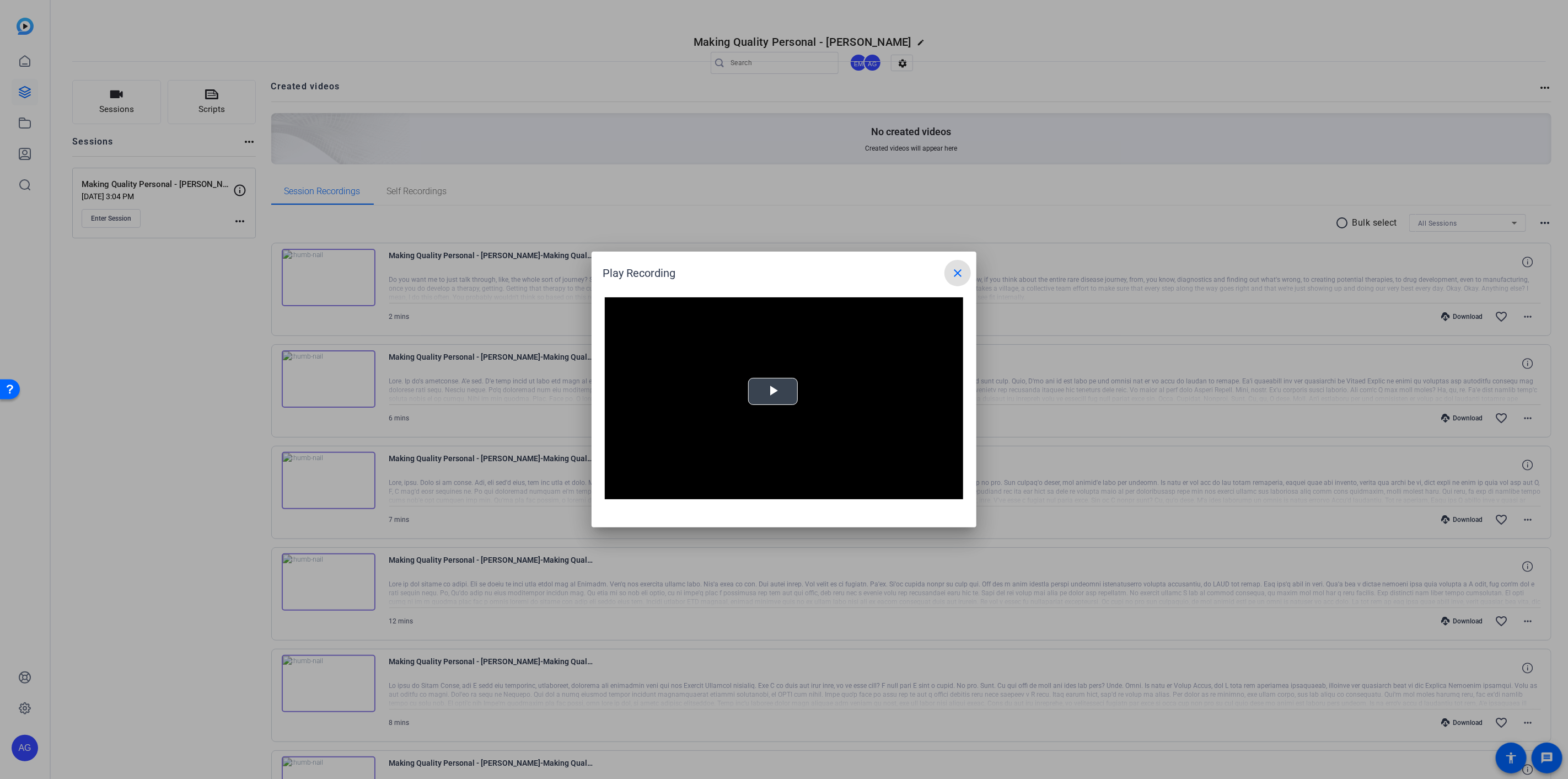
click at [773, 392] on span "Video Player" at bounding box center [773, 392] width 0 height 0
click at [765, 490] on div "Loaded : 100.00% 1:02 0:01" at bounding box center [771, 490] width 234 height 3
click at [615, 491] on span "Video Player" at bounding box center [616, 491] width 22 height 0
